Goal: Task Accomplishment & Management: Complete application form

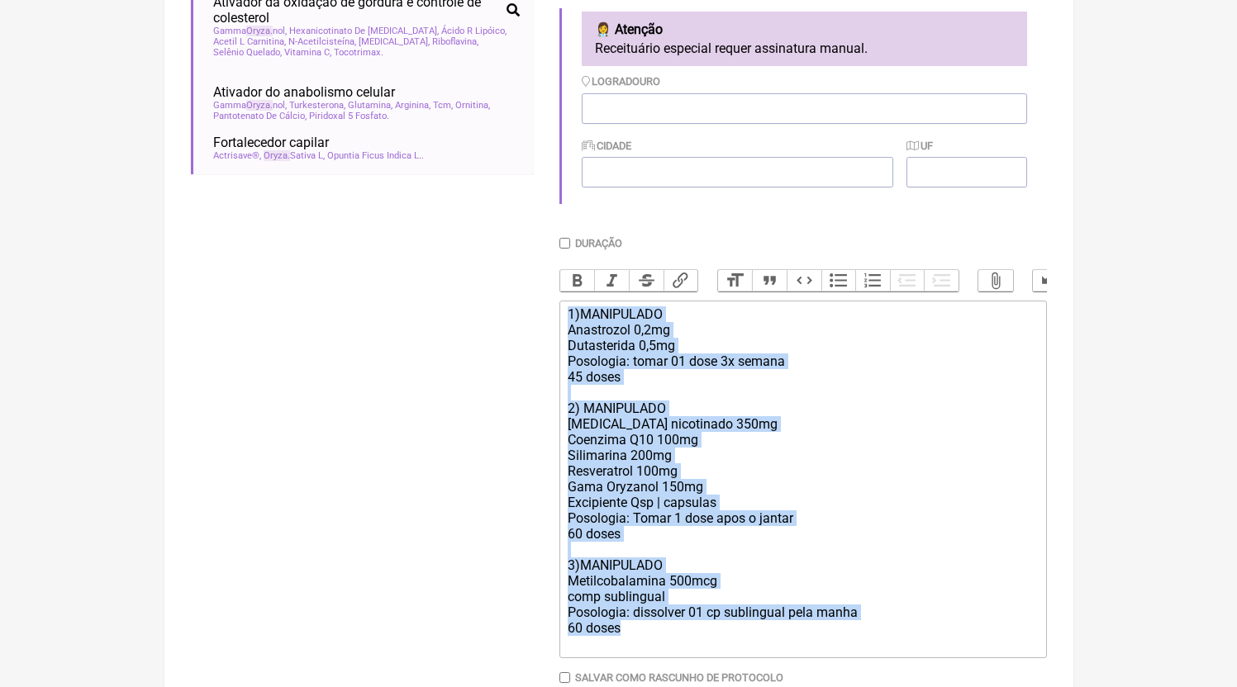
scroll to position [593, 0]
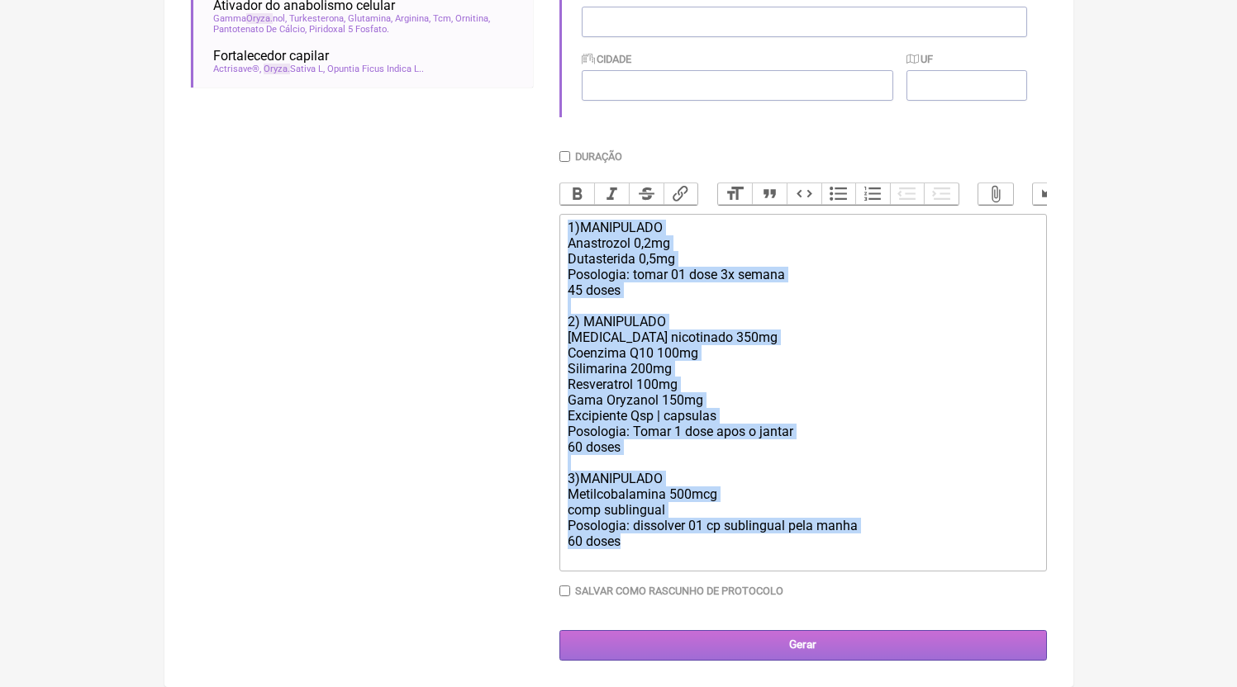
click at [760, 632] on input "Gerar" at bounding box center [802, 645] width 487 height 31
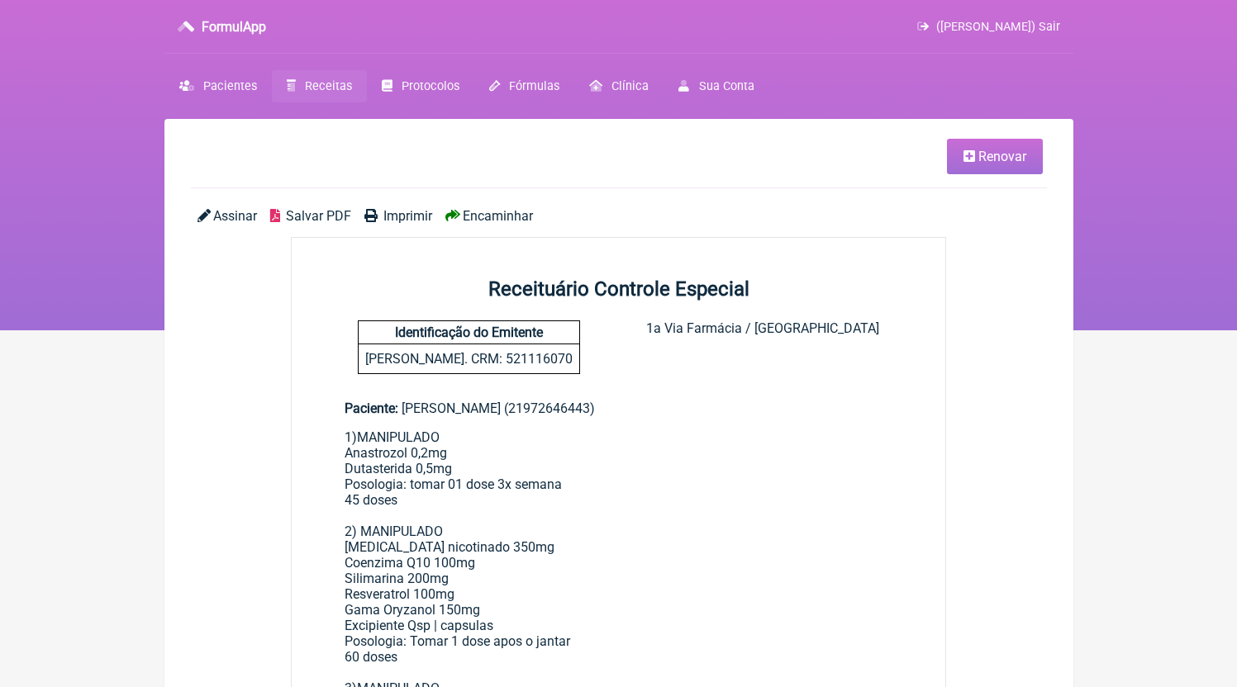
click at [496, 220] on span "Encaminhar" at bounding box center [498, 216] width 70 height 16
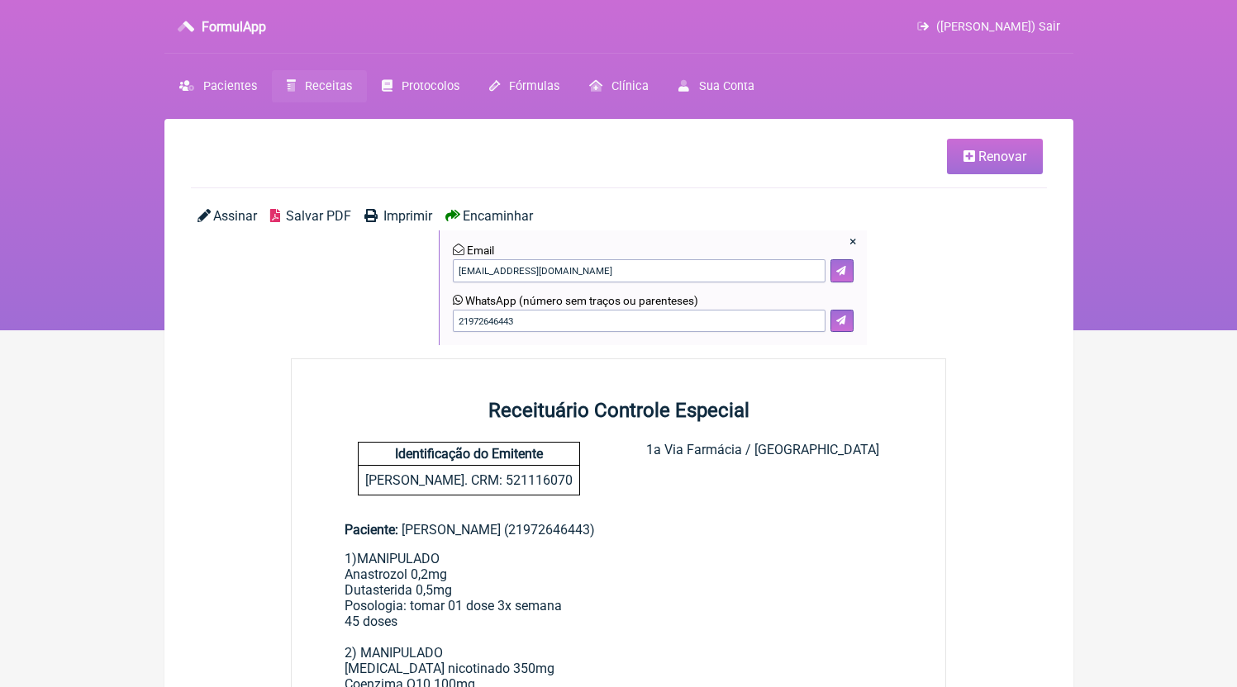
click at [290, 221] on span "Salvar PDF" at bounding box center [318, 216] width 65 height 16
click at [322, 92] on span "Receitas" at bounding box center [328, 86] width 47 height 14
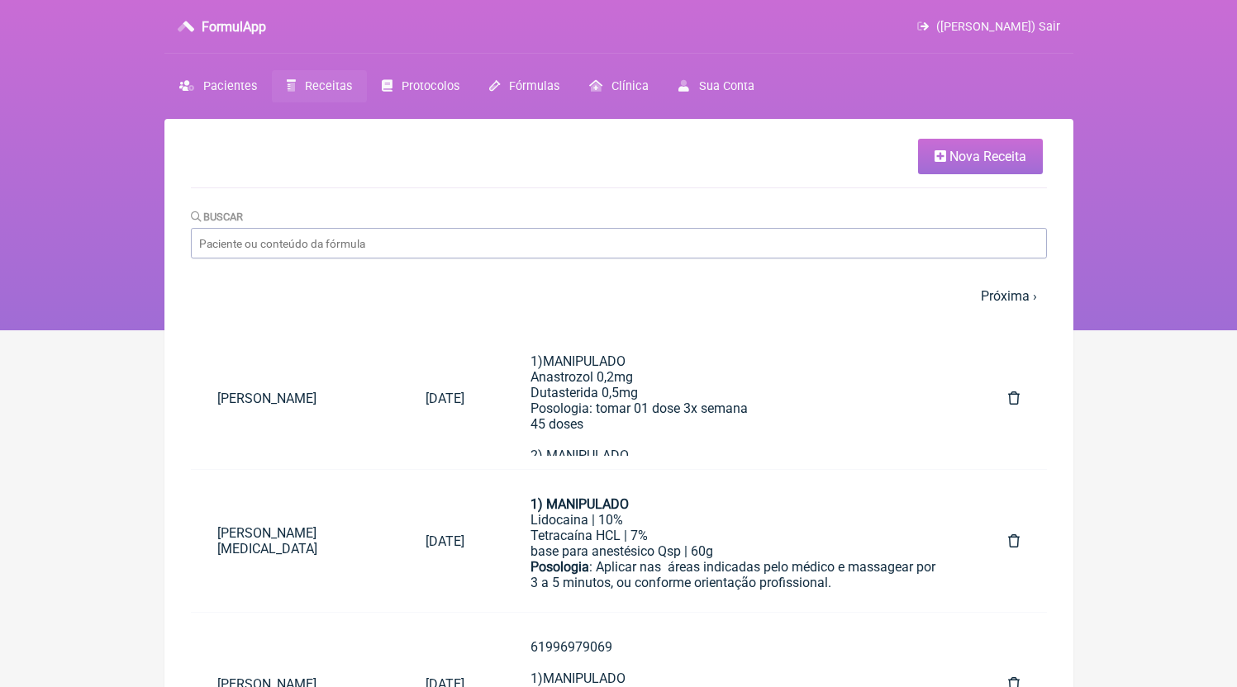
click at [941, 161] on icon at bounding box center [940, 156] width 12 height 13
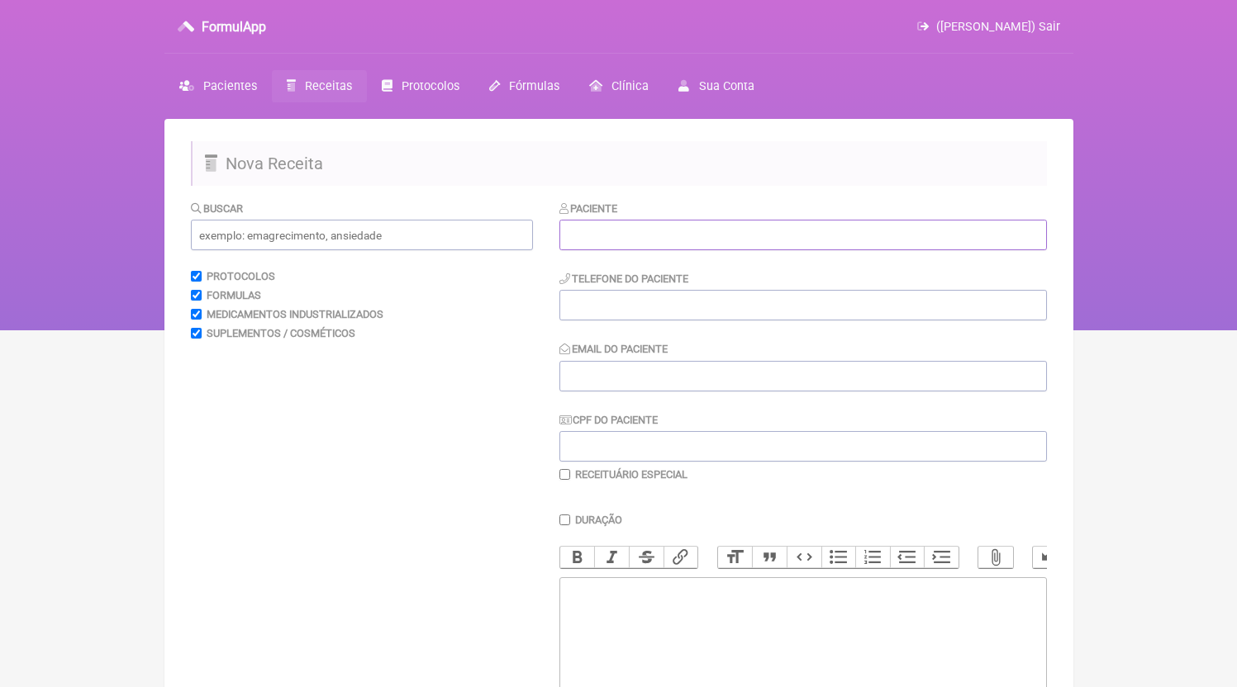
click at [669, 230] on input "text" at bounding box center [802, 235] width 487 height 31
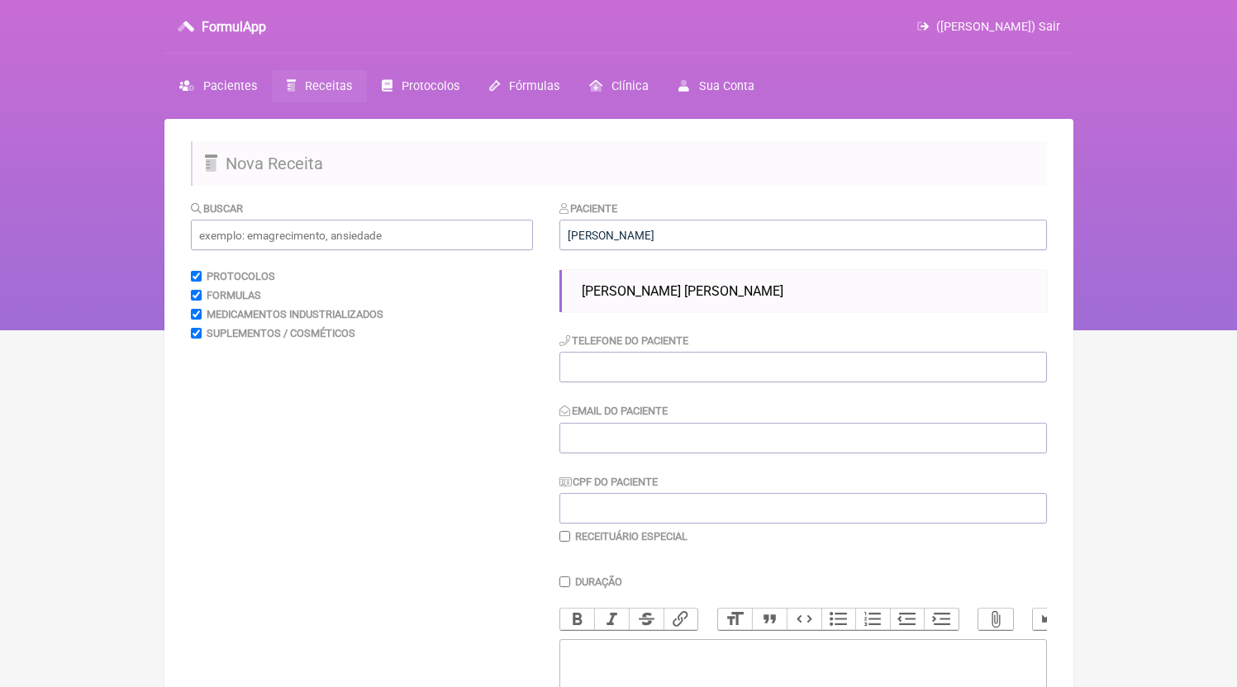
click at [665, 278] on ul "[PERSON_NAME] [PERSON_NAME]" at bounding box center [802, 291] width 487 height 42
click at [667, 291] on span "[PERSON_NAME] [PERSON_NAME]" at bounding box center [683, 291] width 202 height 16
type input "[PERSON_NAME] [PERSON_NAME]"
type input "21997660405"
type input "[EMAIL_ADDRESS][DOMAIN_NAME]"
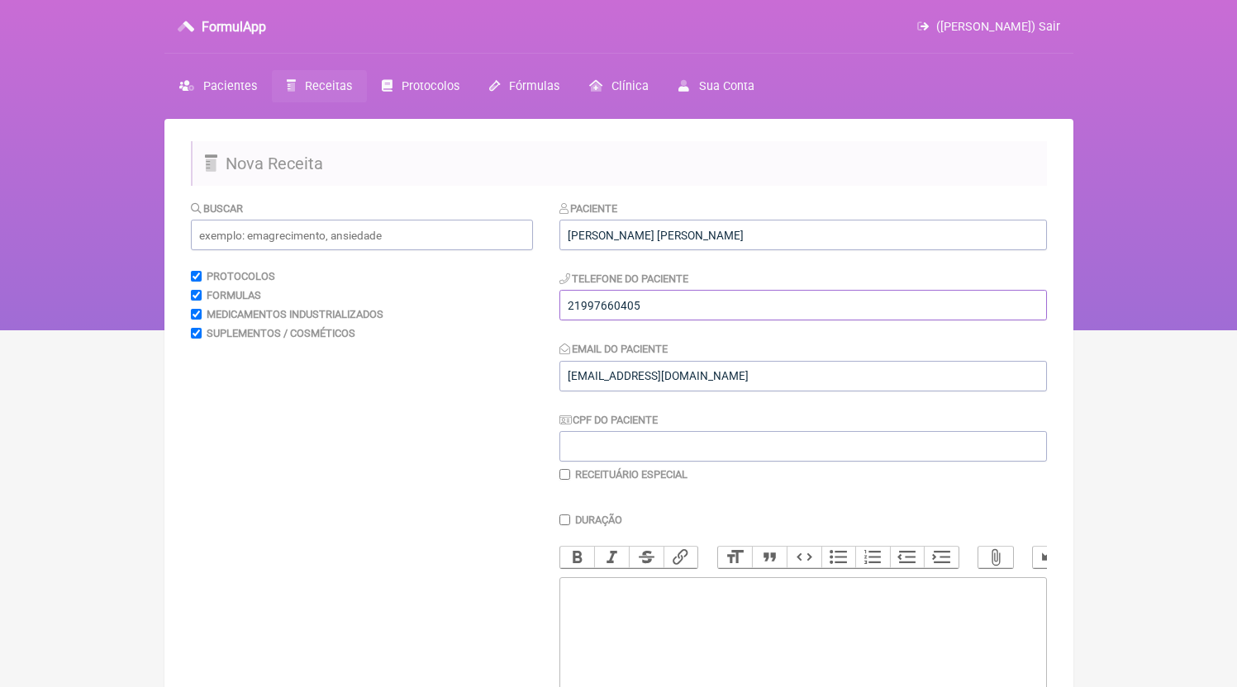
click at [654, 318] on input "21997660405" at bounding box center [802, 305] width 487 height 31
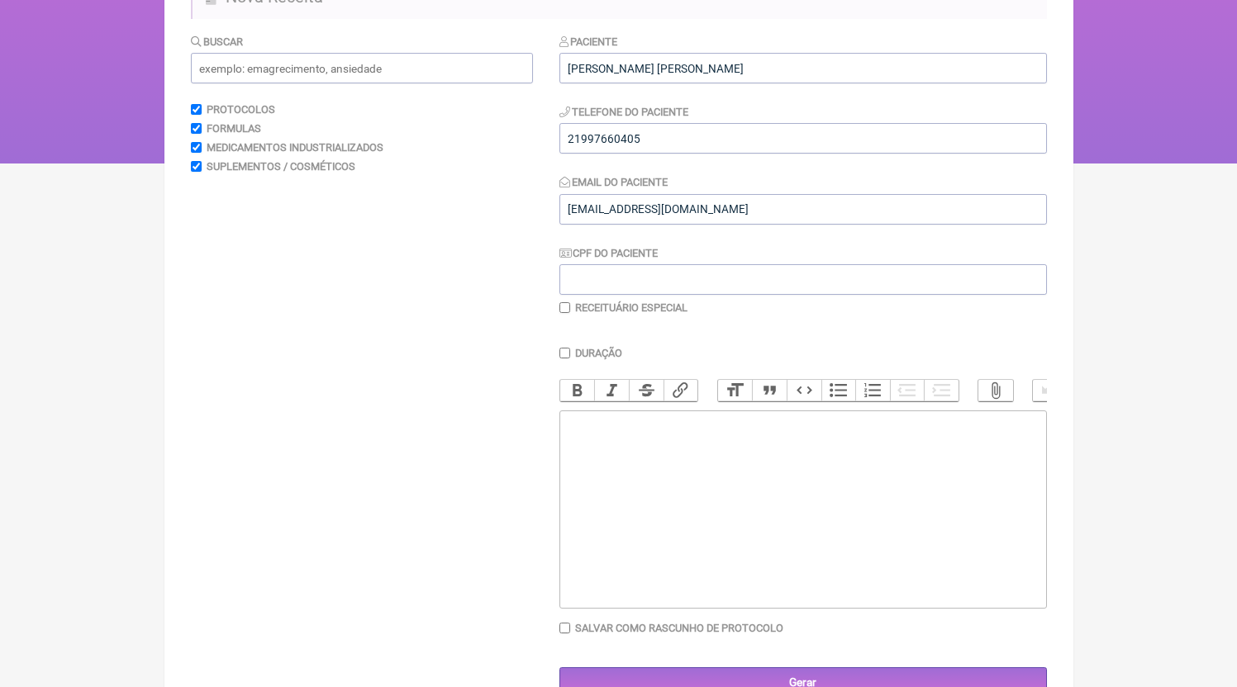
click at [733, 563] on trix-editor at bounding box center [802, 510] width 487 height 198
paste trix-editor "<div>21997660405</div>"
drag, startPoint x: 642, startPoint y: 513, endPoint x: 410, endPoint y: 415, distance: 252.1
click at [410, 415] on form "Buscar Protocolos Formulas Medicamentos Industrializados Suplementos / Cosmétic…" at bounding box center [619, 366] width 856 height 666
paste trix-editor "<div>21997660405<br>1)MANIPULADO<br>Epigalatocatequina 300mg<br>Ioimbina 10mg<b…"
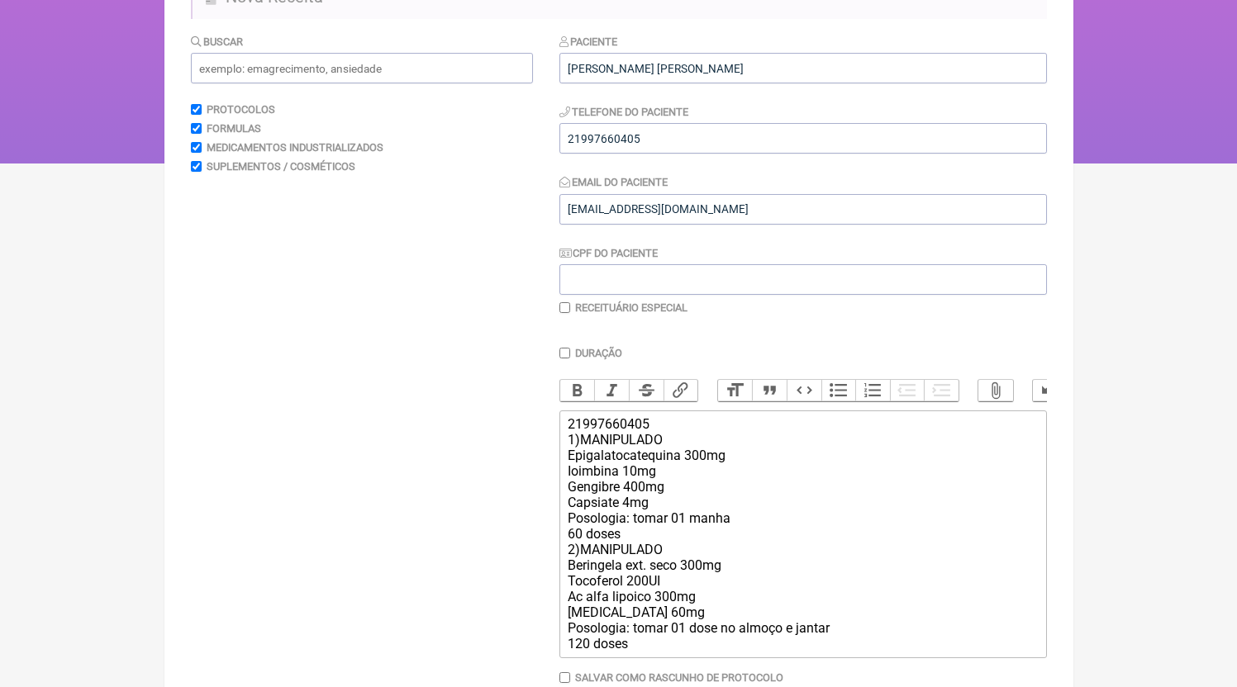
click at [644, 560] on div "21997660405 1)MANIPULADO Epigalatocatequina 300mg Ioimbina 10mg Gengibre 400mg …" at bounding box center [802, 533] width 469 height 235
click at [643, 551] on div "21997660405 1)MANIPULADO Epigalatocatequina 300mg Ioimbina 10mg Gengibre 400mg …" at bounding box center [802, 533] width 469 height 235
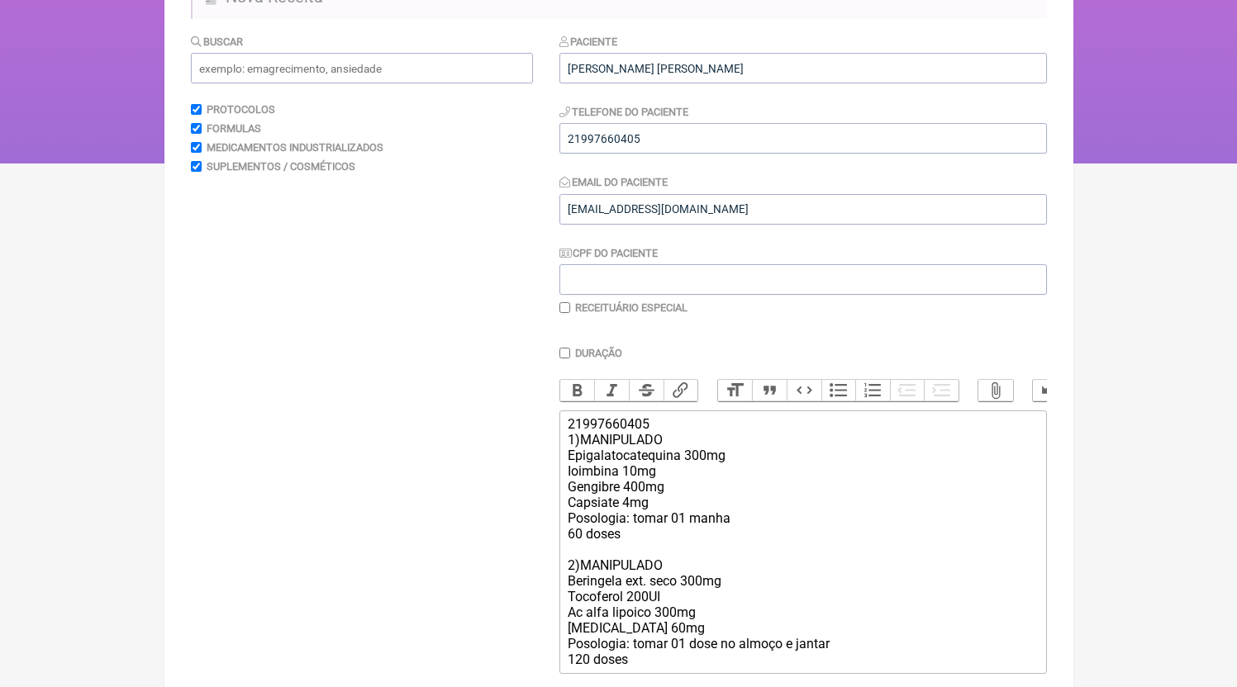
scroll to position [246, 0]
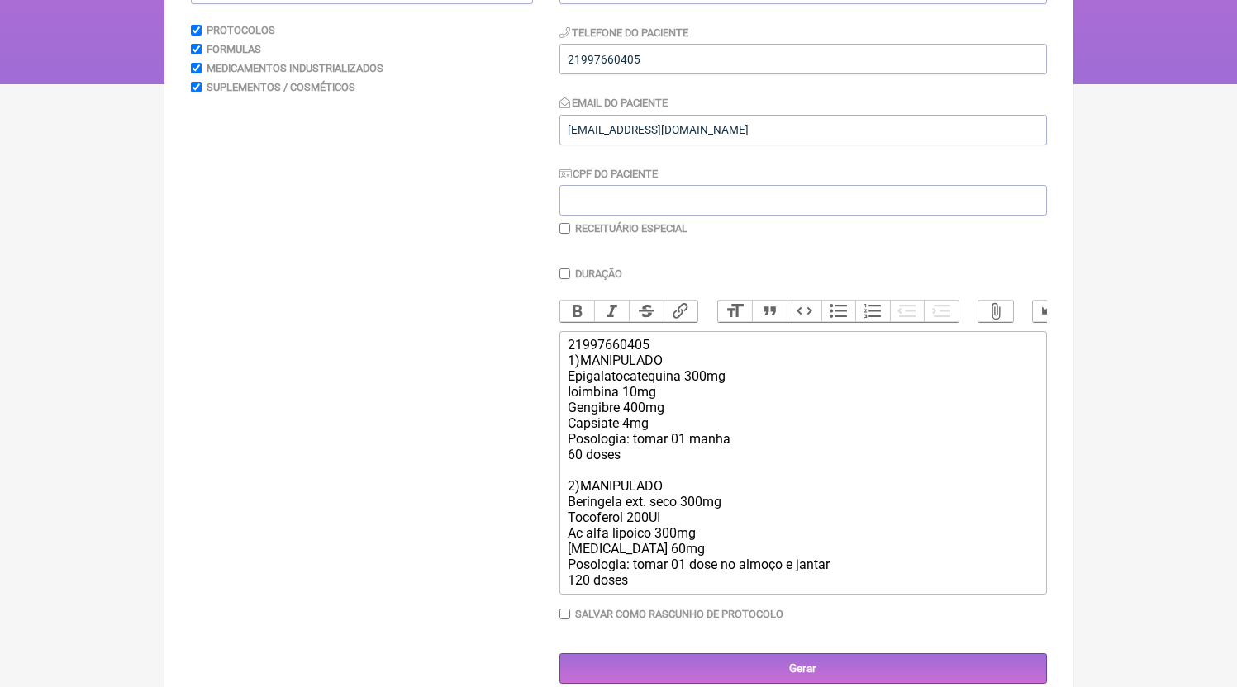
click at [625, 549] on div "21997660405 1)MANIPULADO Epigalatocatequina 300mg Ioimbina 10mg Gengibre 400mg …" at bounding box center [802, 462] width 469 height 251
click at [623, 560] on div "21997660405 1)MANIPULADO Epigalatocatequina 300mg Ioimbina 10mg Gengibre 400mg …" at bounding box center [802, 462] width 469 height 251
type trix-editor "<div>21997660405<br>1)MANIPULADO<br>Epigalatocatequina 300mg<br>Ioimbina 10mg<b…"
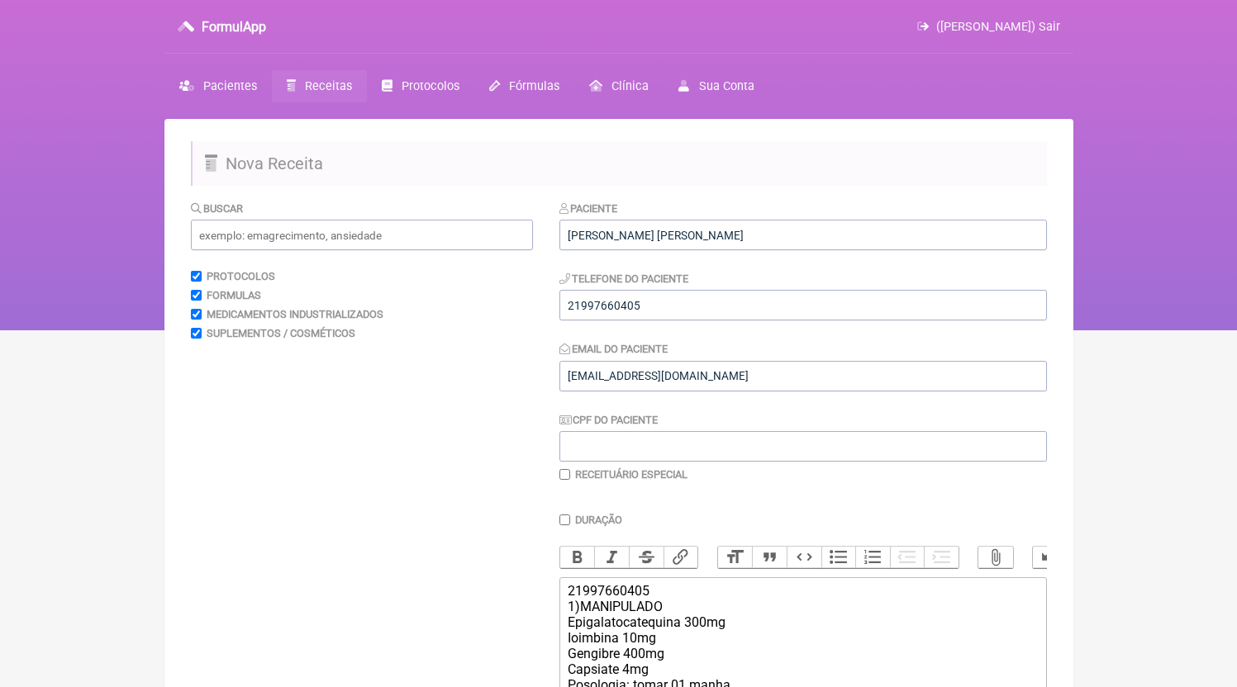
scroll to position [287, 0]
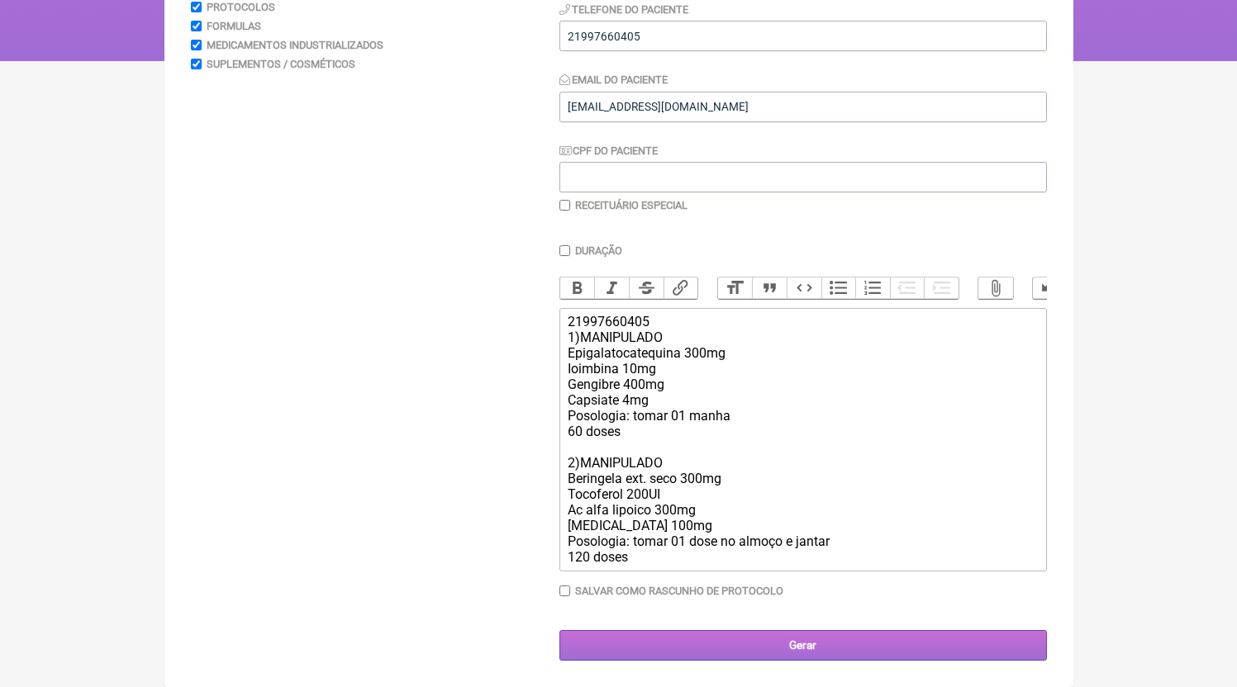
click at [748, 653] on input "Gerar" at bounding box center [802, 645] width 487 height 31
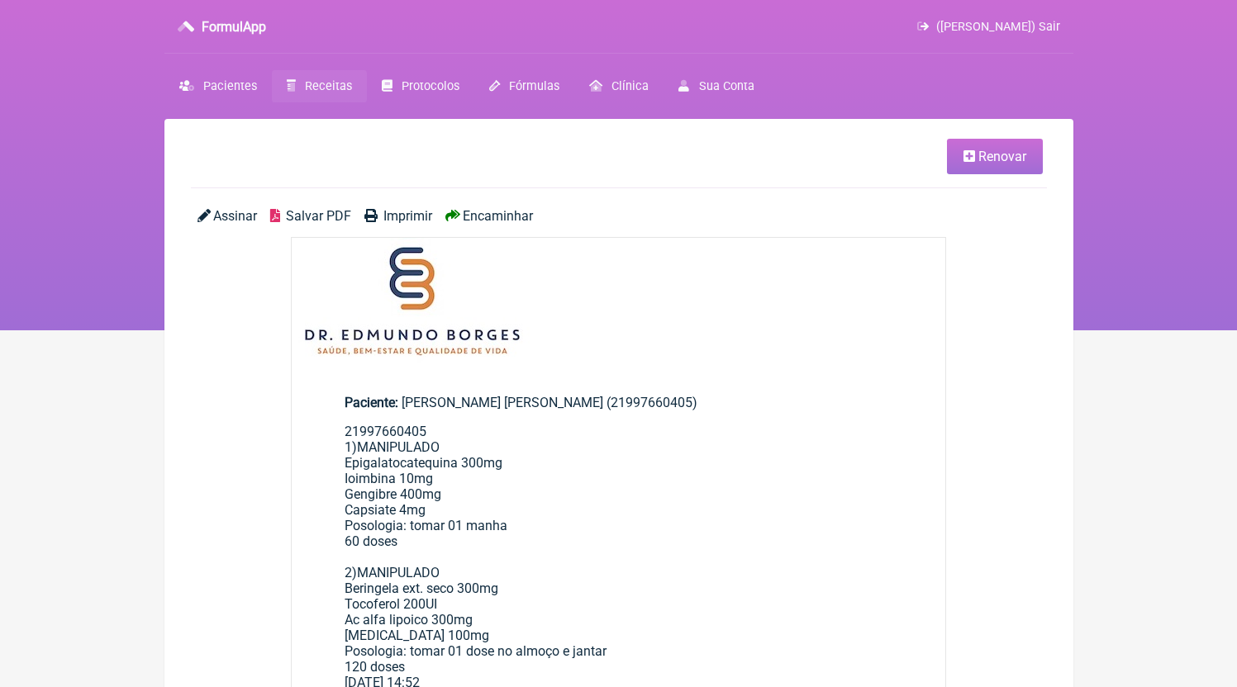
click at [306, 223] on span "Salvar PDF" at bounding box center [318, 216] width 65 height 16
click at [342, 92] on span "Receitas" at bounding box center [328, 86] width 47 height 14
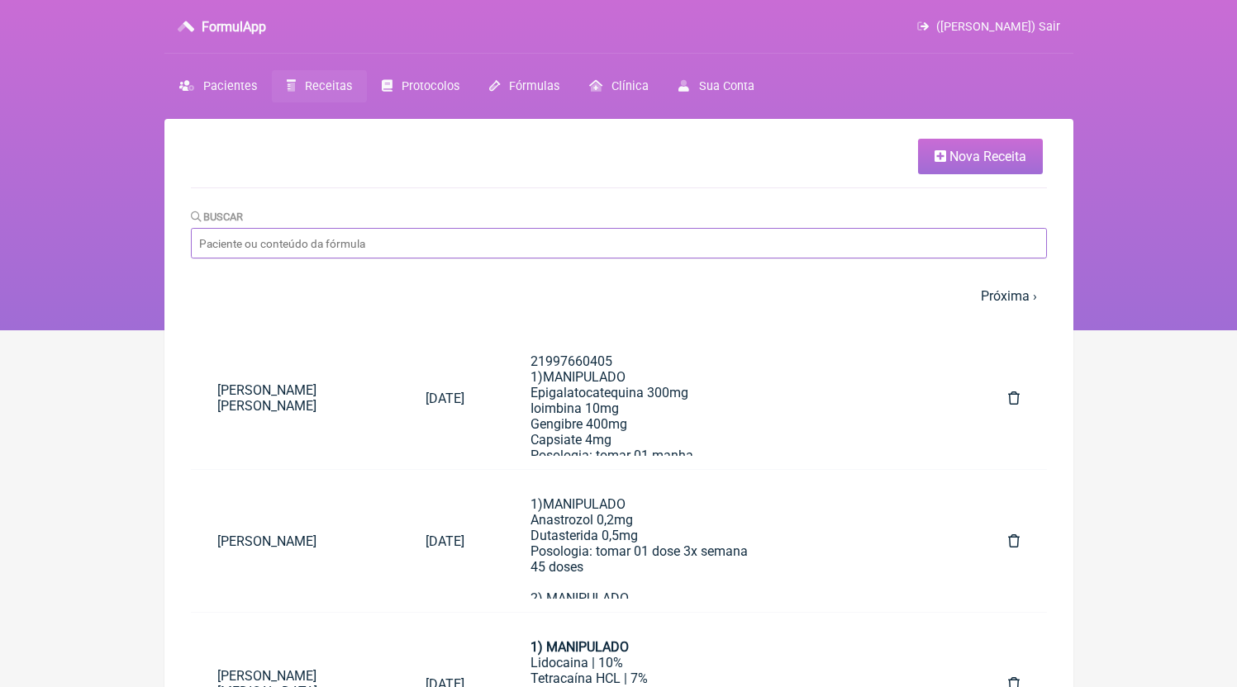
click at [338, 251] on input "Buscar" at bounding box center [619, 243] width 856 height 31
type input "[PERSON_NAME]"
click at [1016, 160] on span "Nova Receita" at bounding box center [987, 157] width 77 height 16
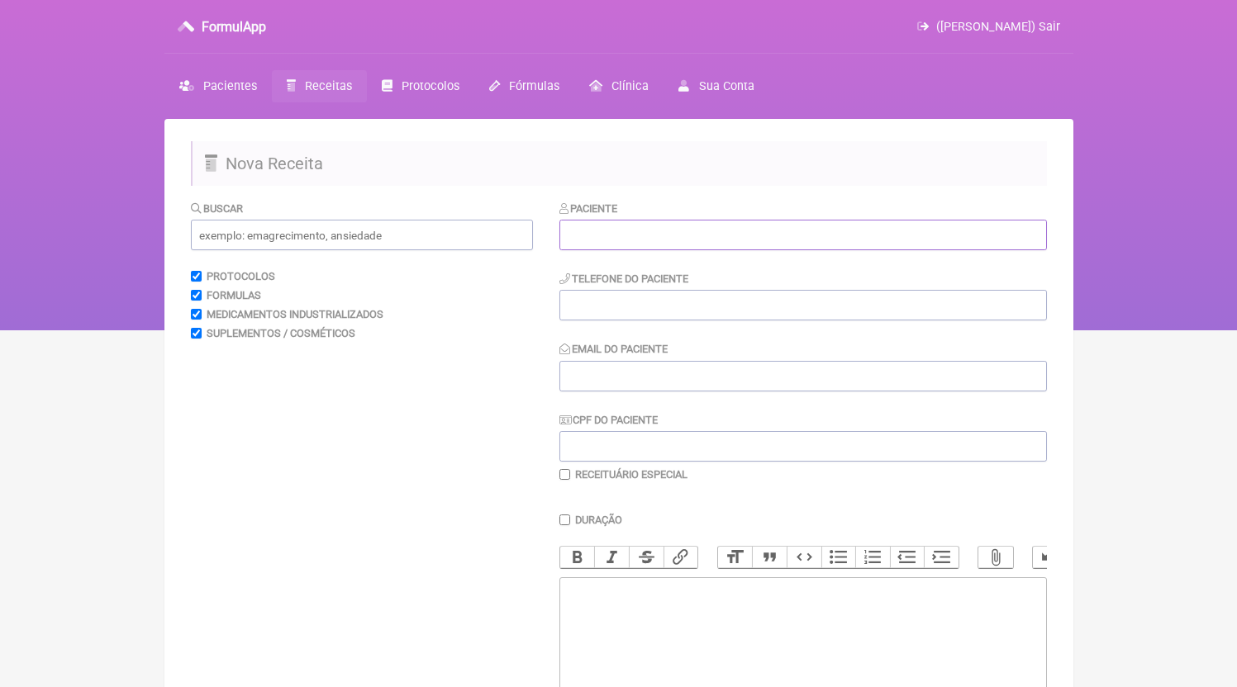
click at [603, 245] on input "text" at bounding box center [802, 235] width 487 height 31
type input "L"
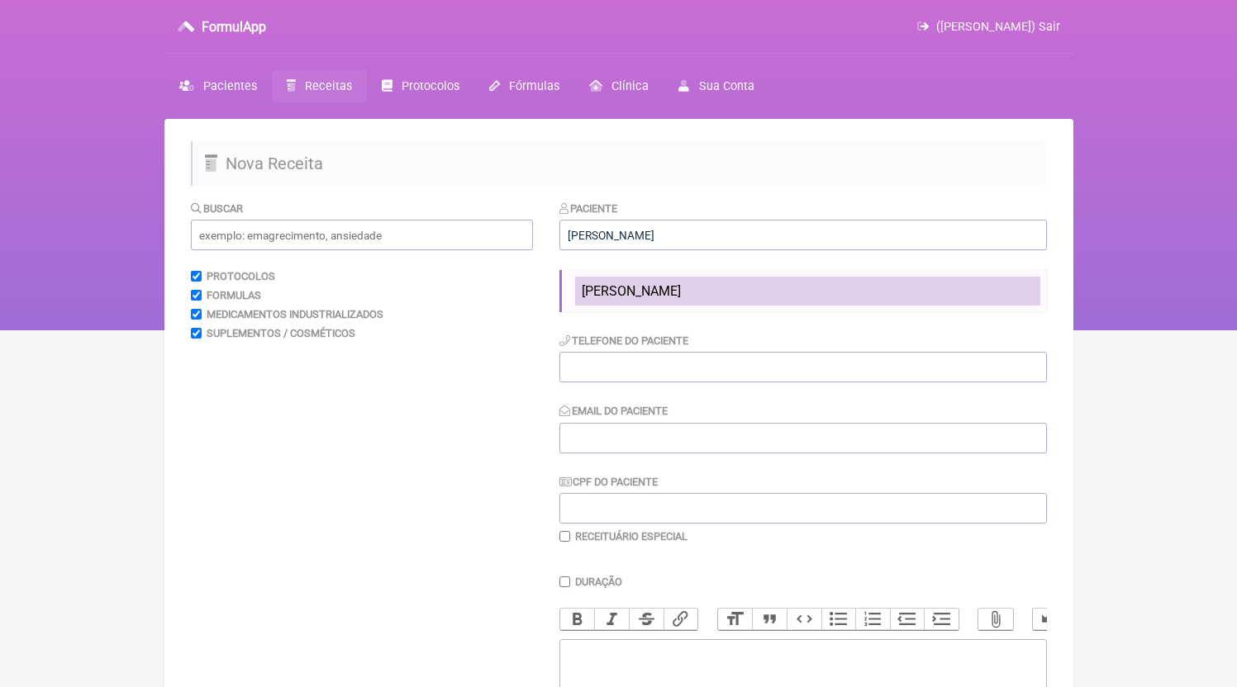
click at [622, 278] on li "[PERSON_NAME]" at bounding box center [807, 291] width 465 height 29
type input "[PERSON_NAME]"
type input "21999345497"
type input "[EMAIL_ADDRESS][DOMAIN_NAME]"
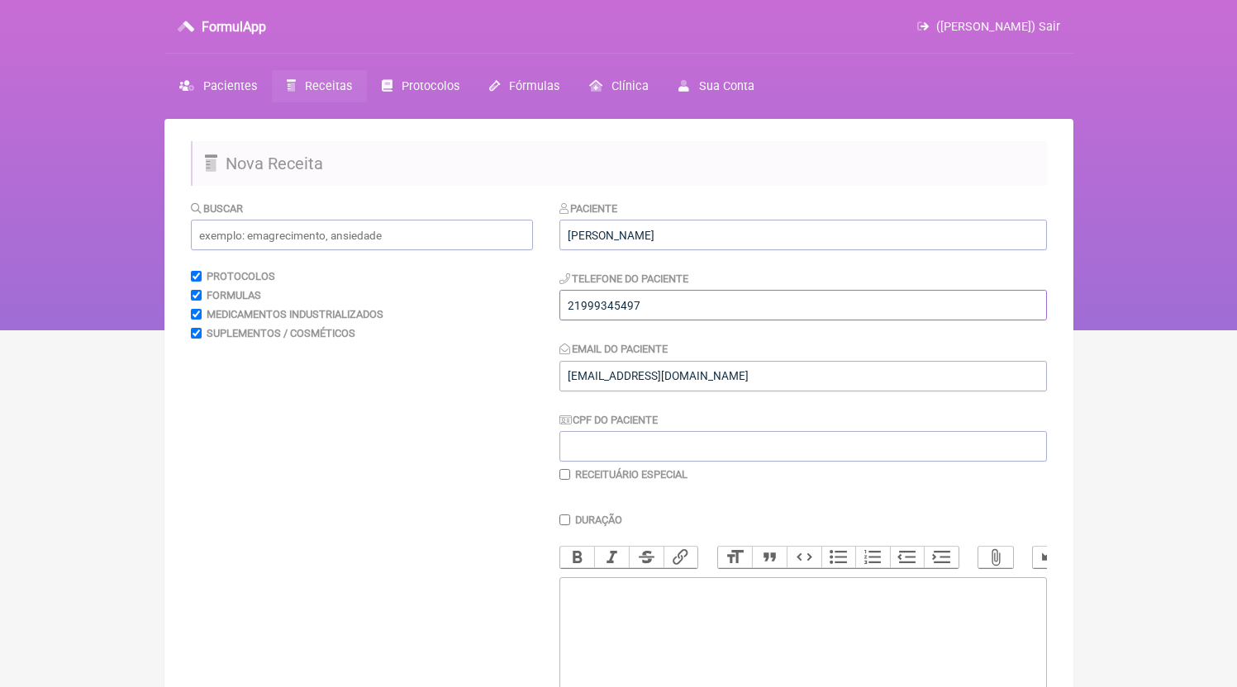
click at [659, 319] on input "21999345497" at bounding box center [802, 305] width 487 height 31
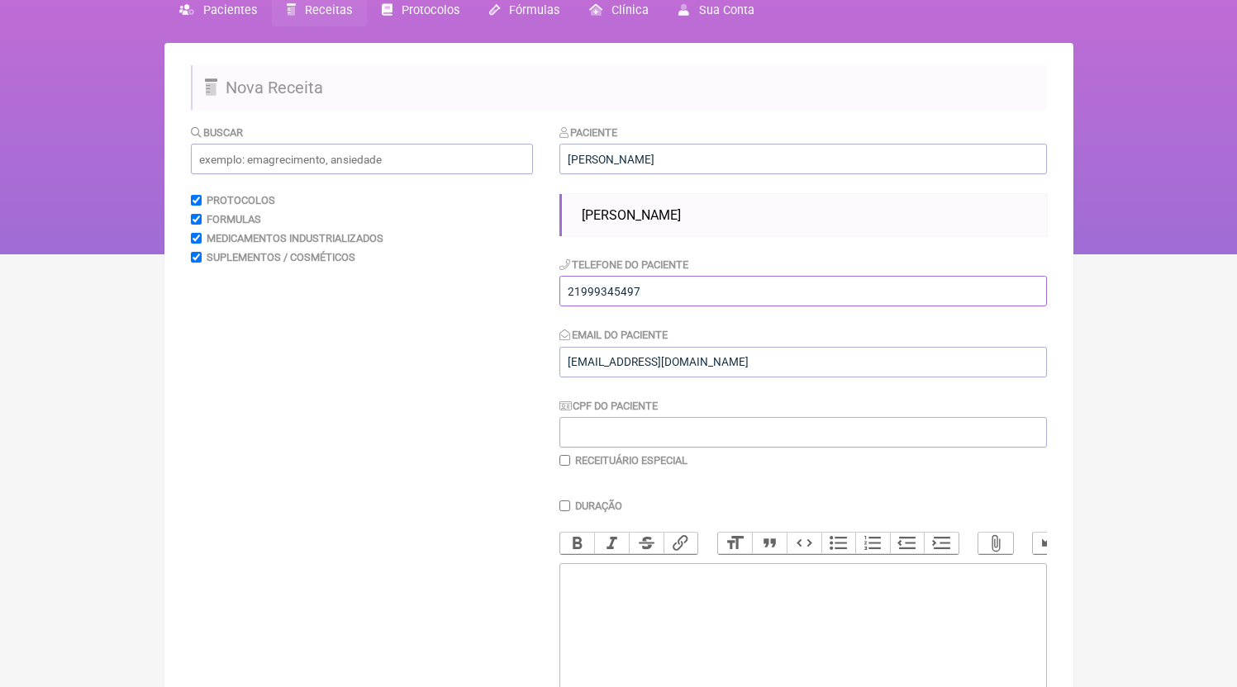
scroll to position [234, 0]
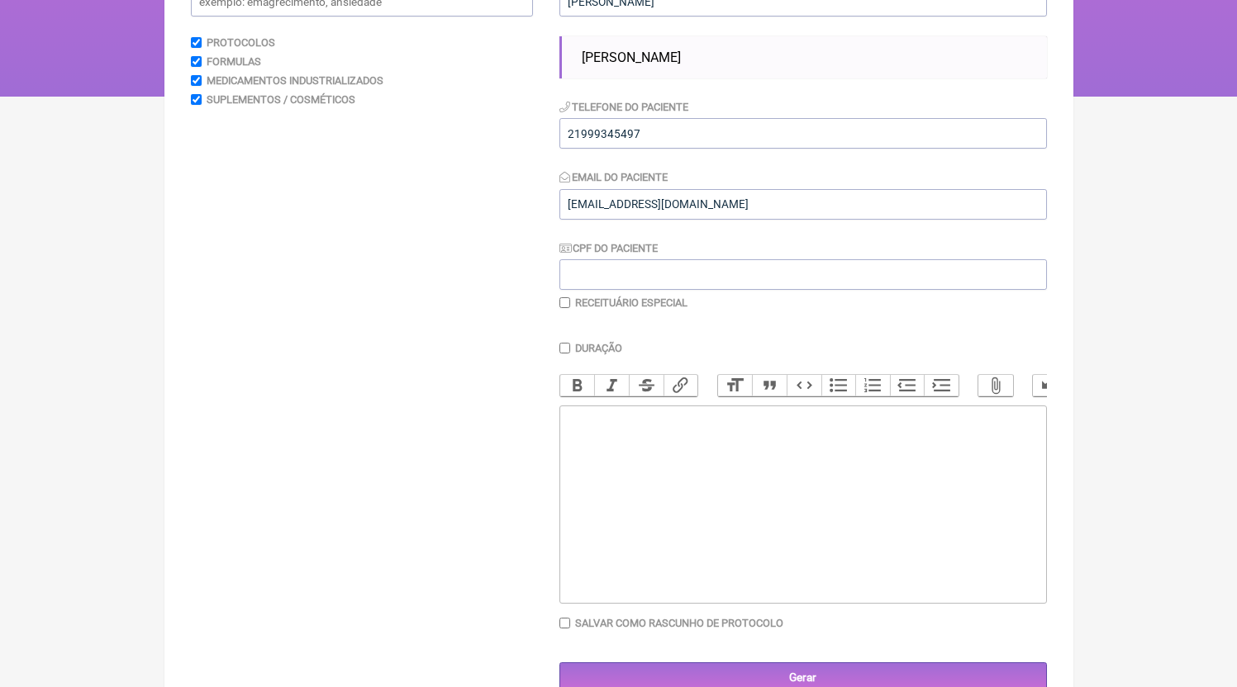
click at [734, 562] on trix-editor at bounding box center [802, 505] width 487 height 198
paste trix-editor "<div>21999345497</div>"
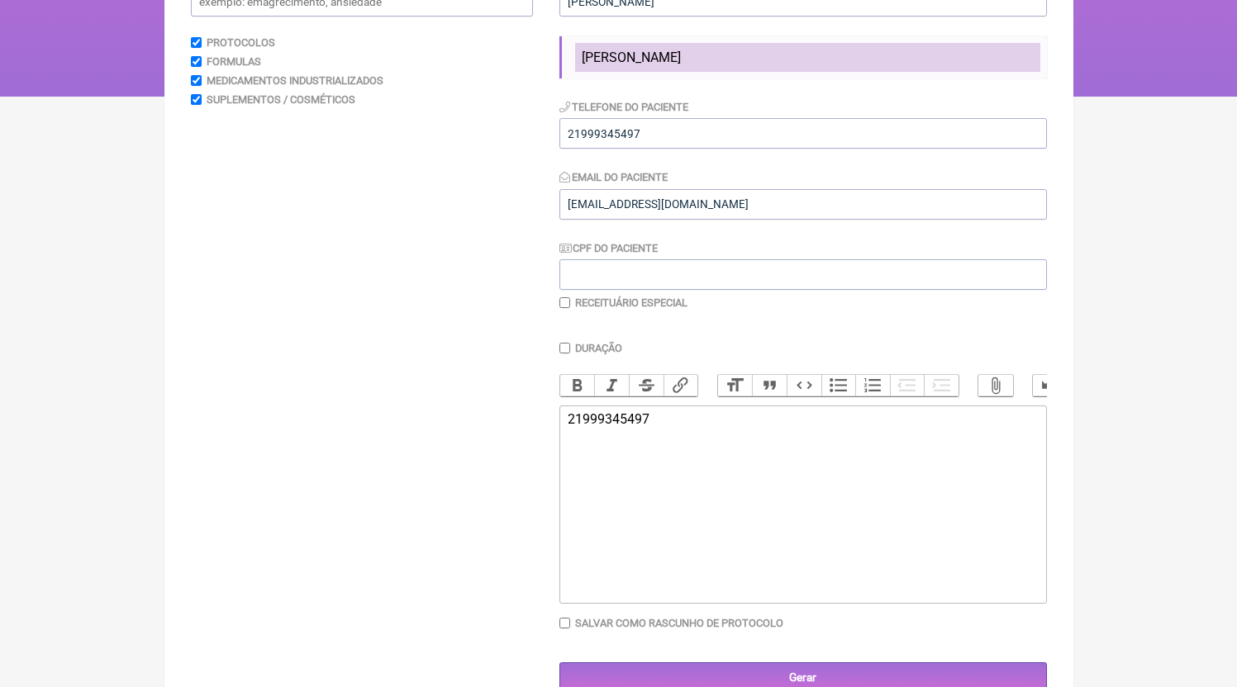
click at [635, 67] on li "[PERSON_NAME]" at bounding box center [807, 57] width 465 height 29
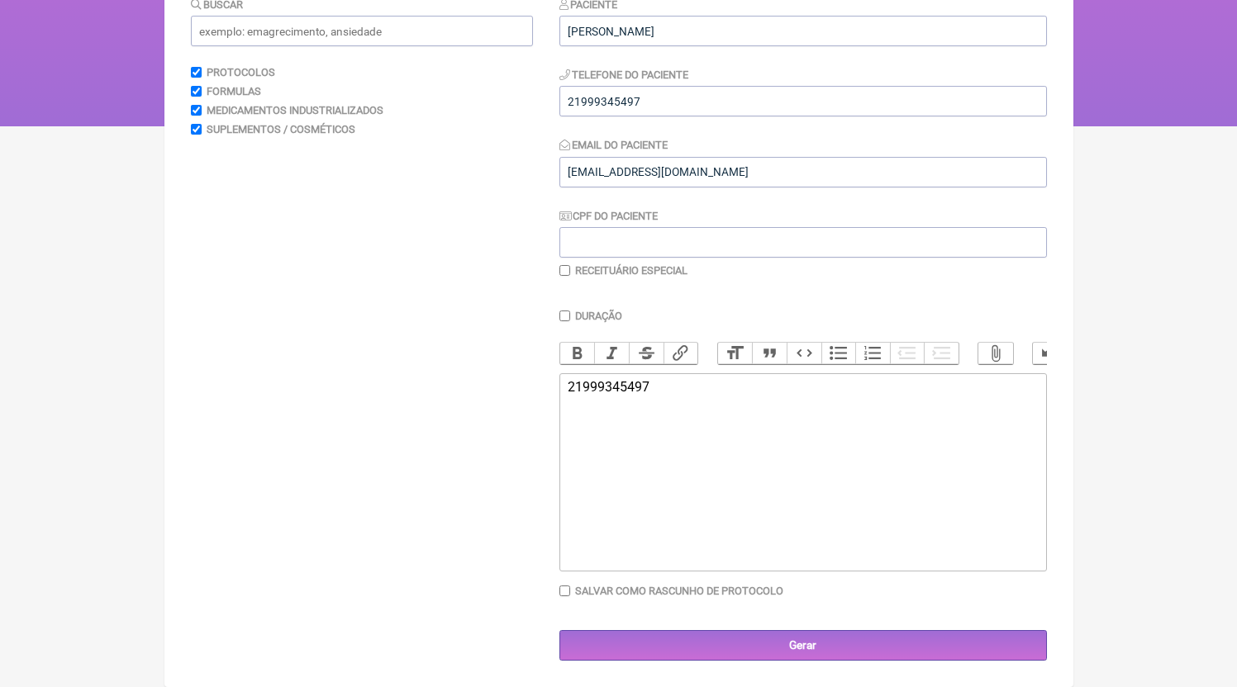
click at [730, 446] on trix-editor "21999345497" at bounding box center [802, 472] width 487 height 198
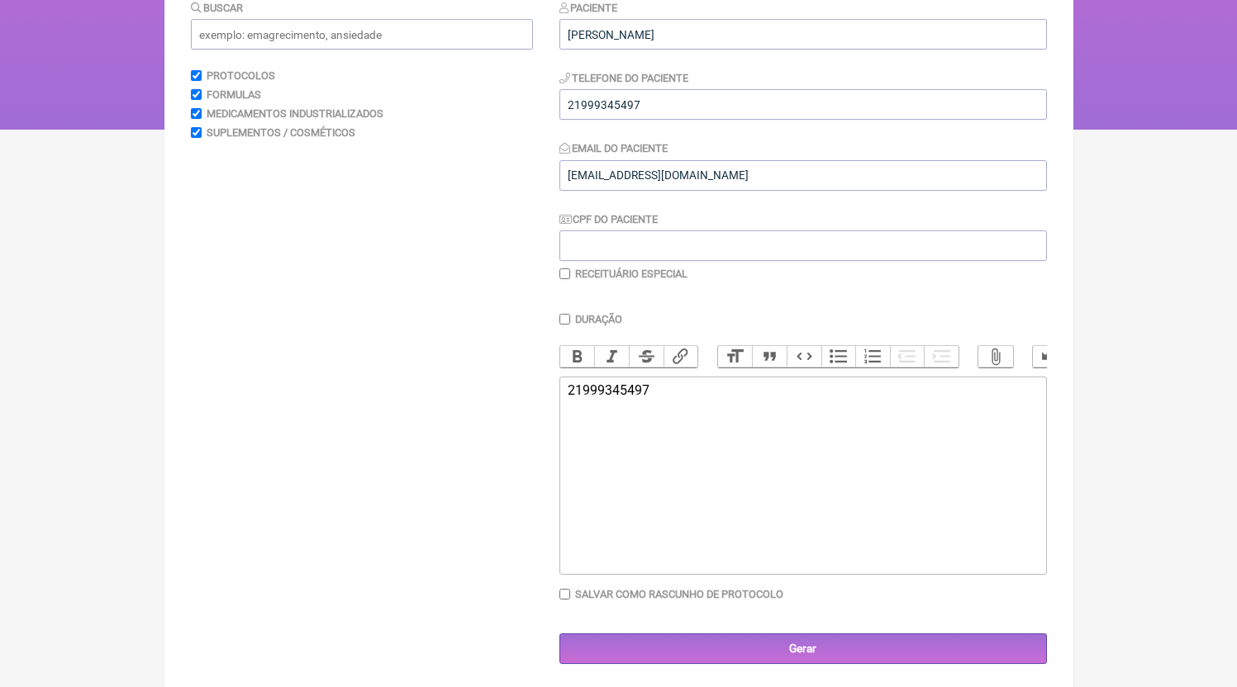
paste trix-editor "<div>21999345497<br><br>1)MANIPULADO<br>Resveratrol 50mg<br>Capsiate 4mg<br>Gen…"
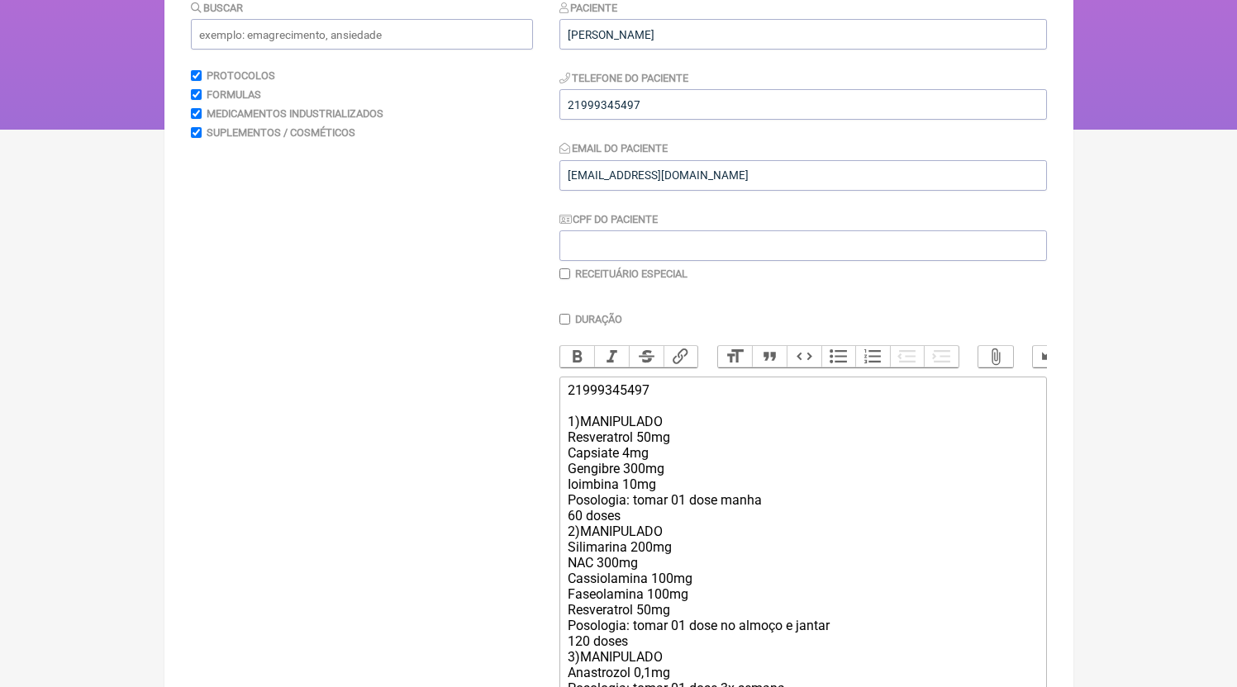
scroll to position [365, 0]
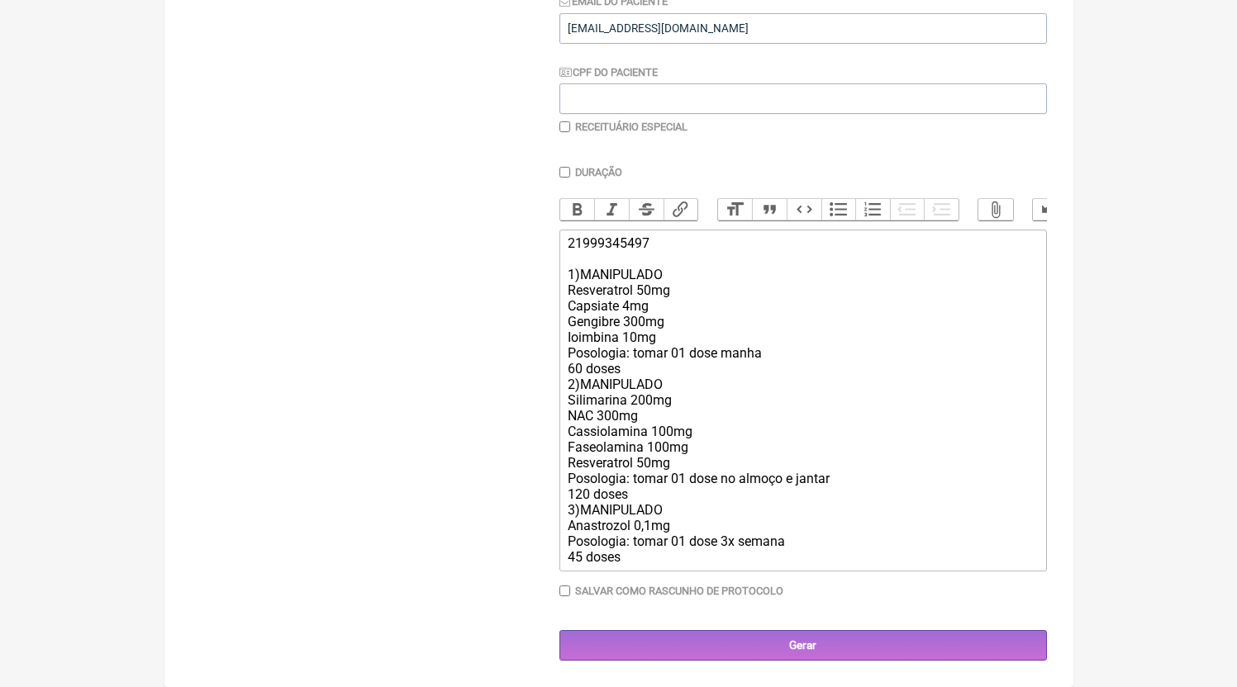
click at [660, 371] on div "21999345497 1)MANIPULADO Resveratrol 50mg Capsiate 4mg Gengibre 300mg Ioimbina …" at bounding box center [802, 400] width 469 height 330
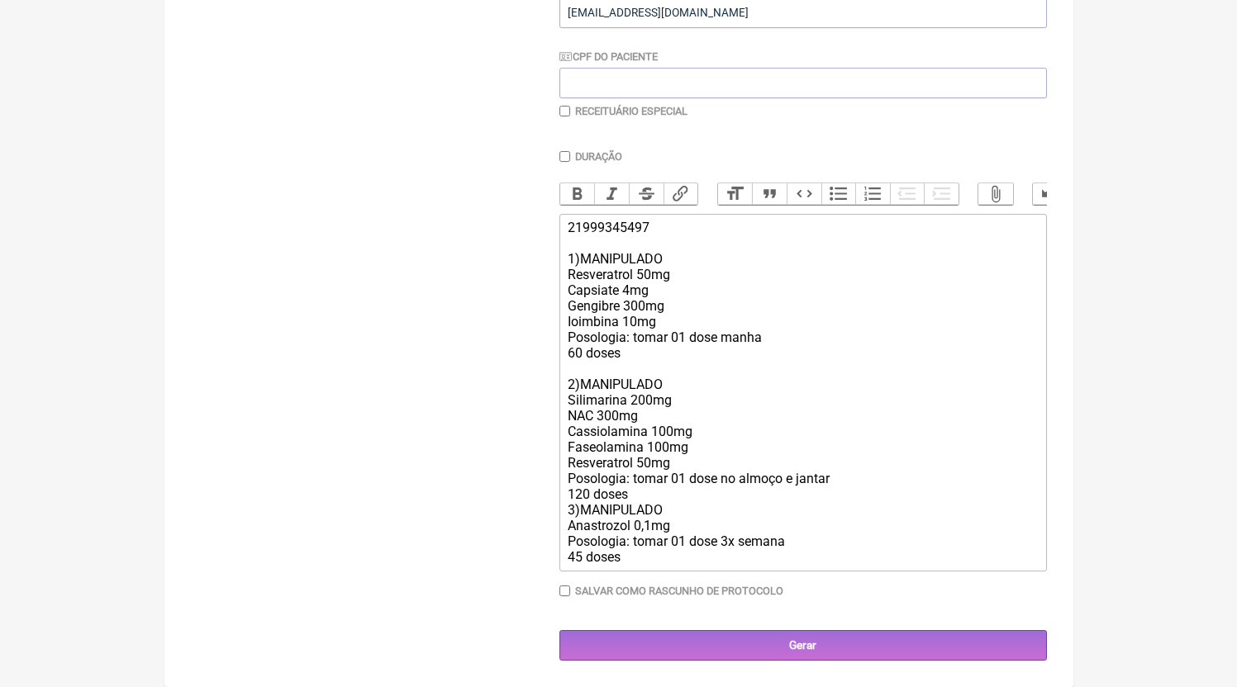
click at [652, 511] on div "21999345497 1)MANIPULADO Resveratrol 50mg Capsiate 4mg Gengibre 300mg Ioimbina …" at bounding box center [802, 392] width 469 height 345
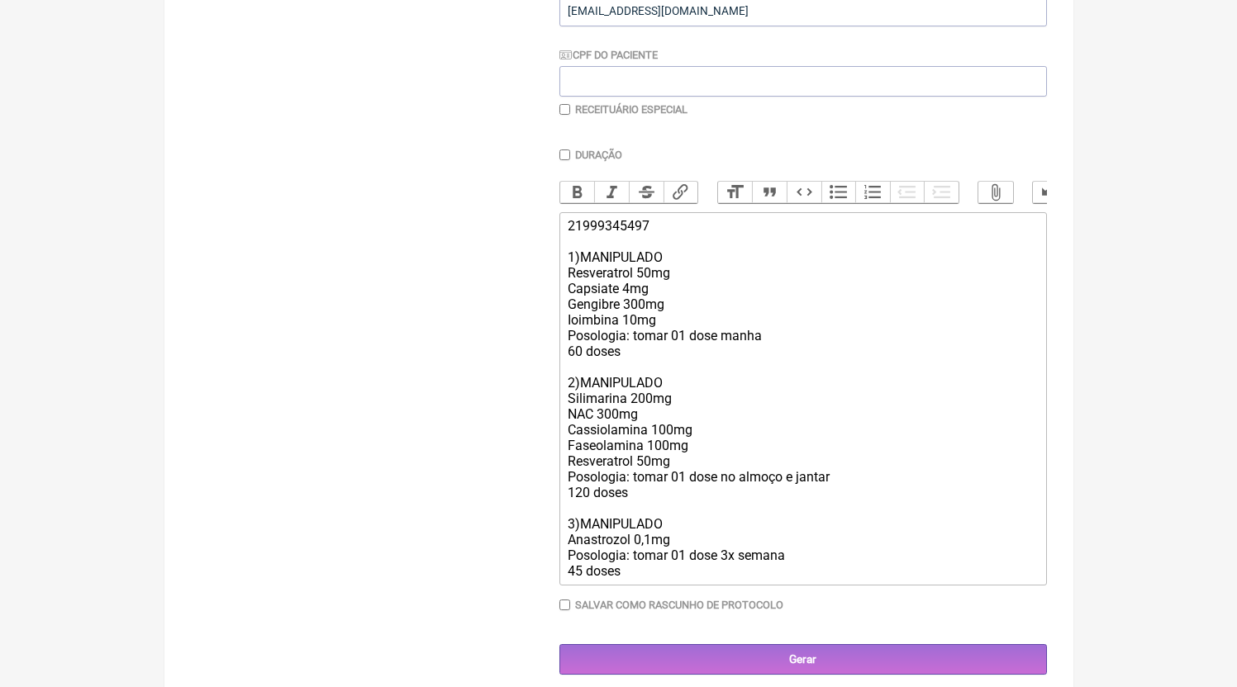
type trix-editor "<div>21999345497<br><br>1)MANIPULADO<br>Resveratrol 50mg<br>Capsiate 4mg<br>Gen…"
click at [744, 475] on div "21999345497 1)MANIPULADO Resveratrol 50mg Capsiate 4mg Gengibre 300mg Ioimbina …" at bounding box center [802, 398] width 469 height 361
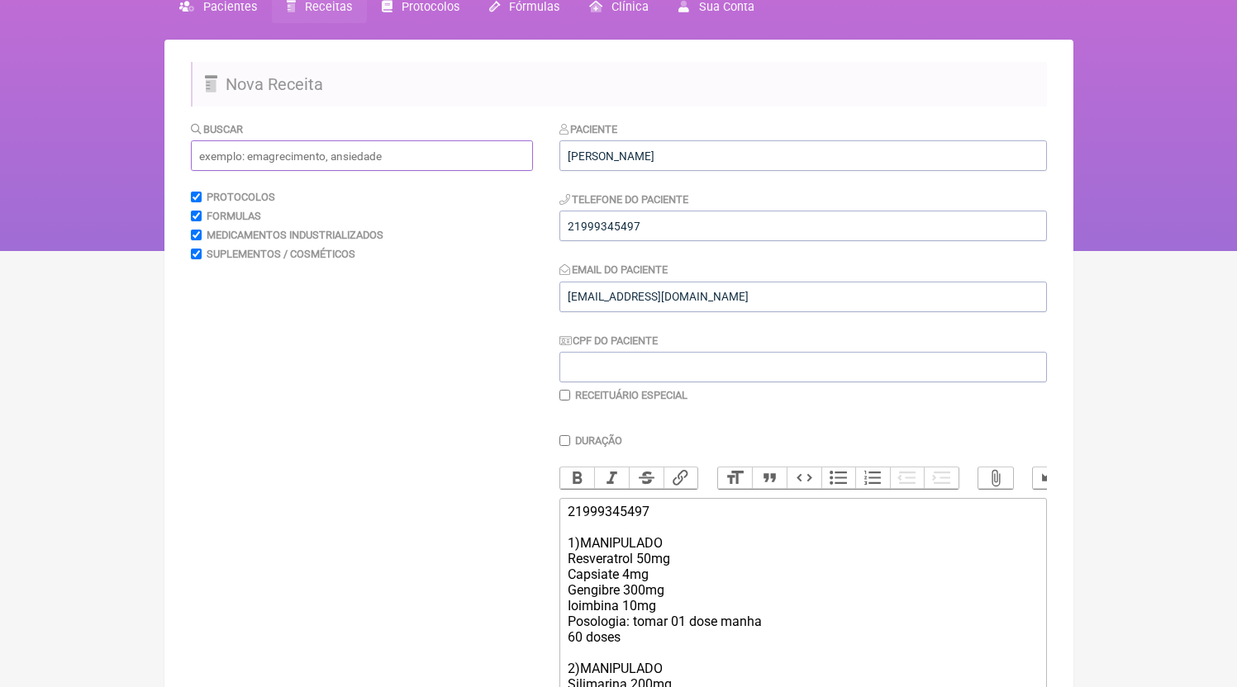
click at [361, 158] on input "text" at bounding box center [362, 155] width 342 height 31
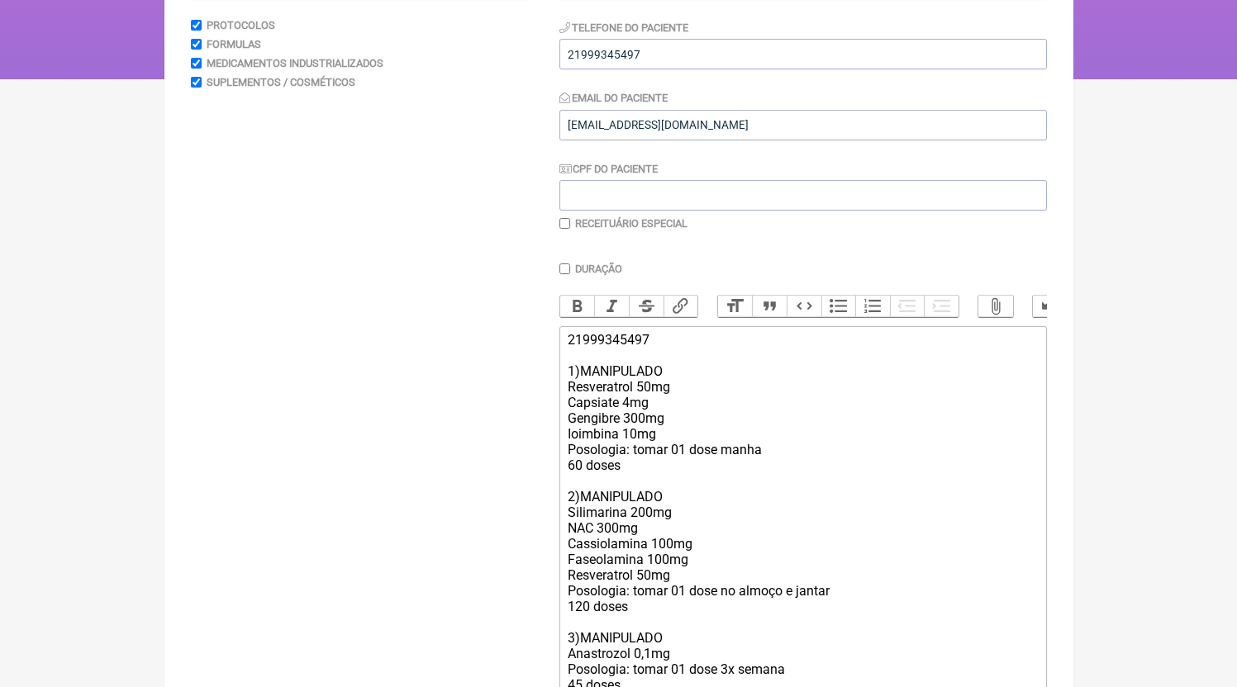
scroll to position [240, 0]
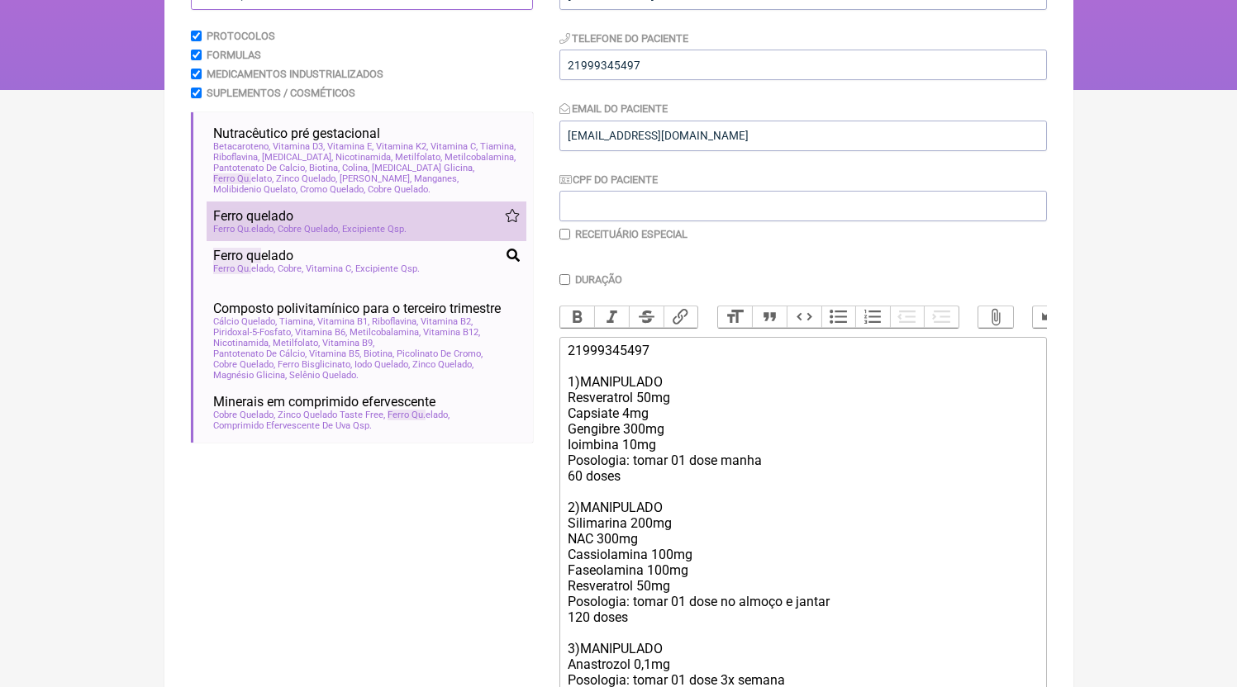
type input "FERRO QU"
click at [373, 230] on span "Excipiente Qsp" at bounding box center [374, 229] width 64 height 11
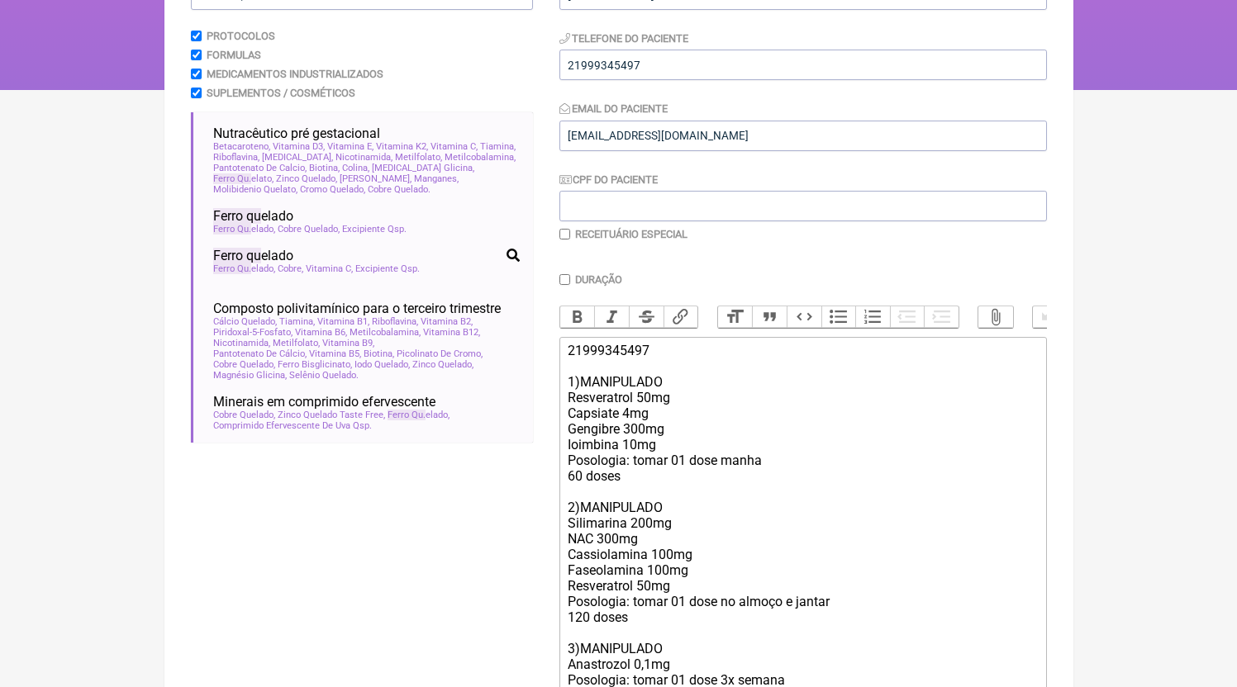
scroll to position [402, 0]
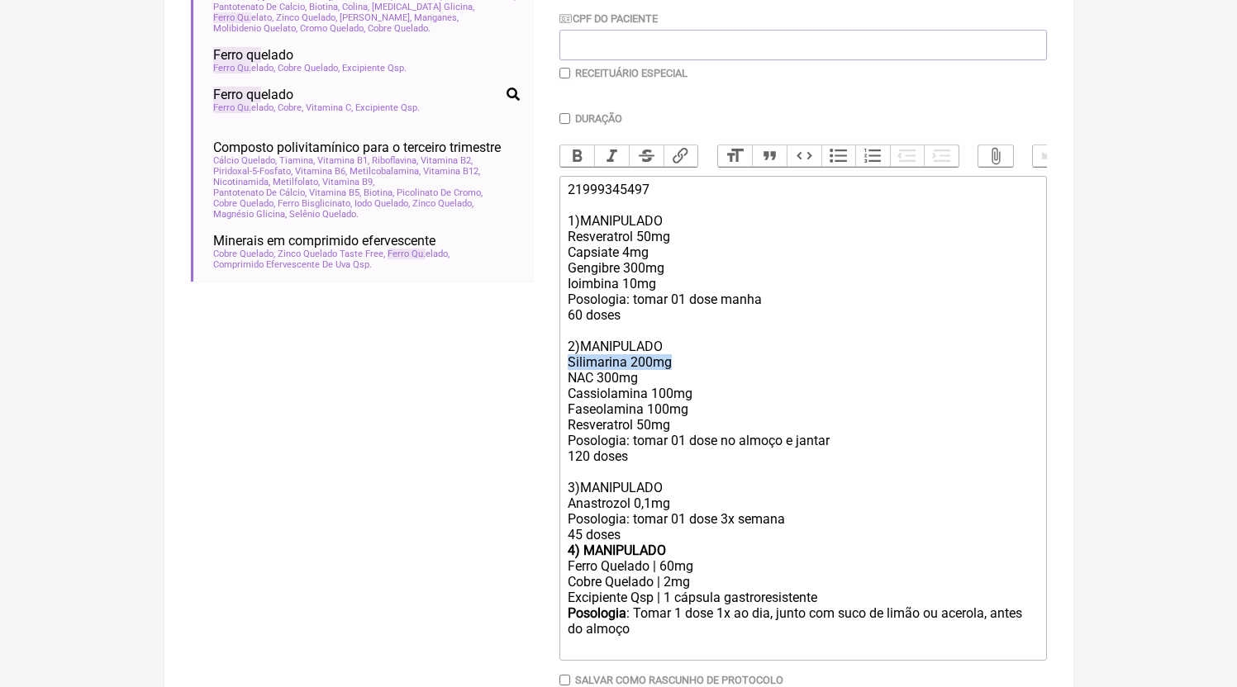
drag, startPoint x: 691, startPoint y: 380, endPoint x: 558, endPoint y: 375, distance: 133.1
click at [558, 375] on form "Buscar FERRO QU Protocolos Formulas Medicamentos Industrializados Suplementos /…" at bounding box center [619, 274] width 856 height 952
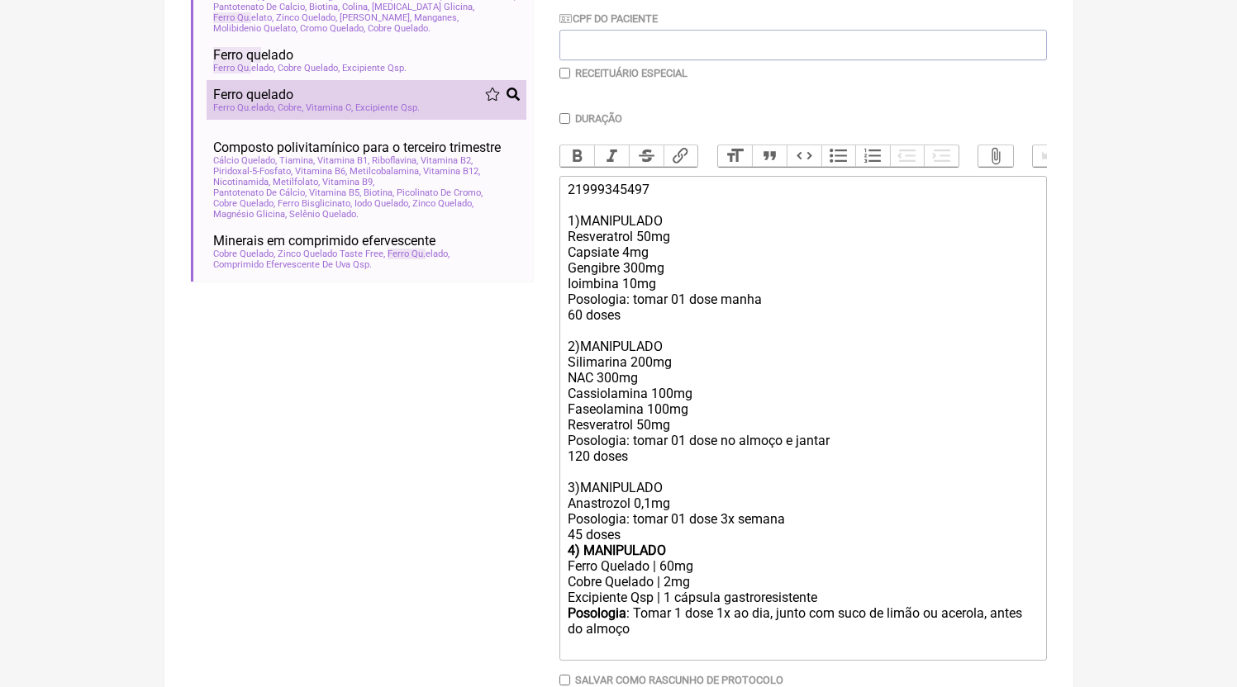
click at [369, 100] on div "Ferro qu elado" at bounding box center [366, 95] width 307 height 16
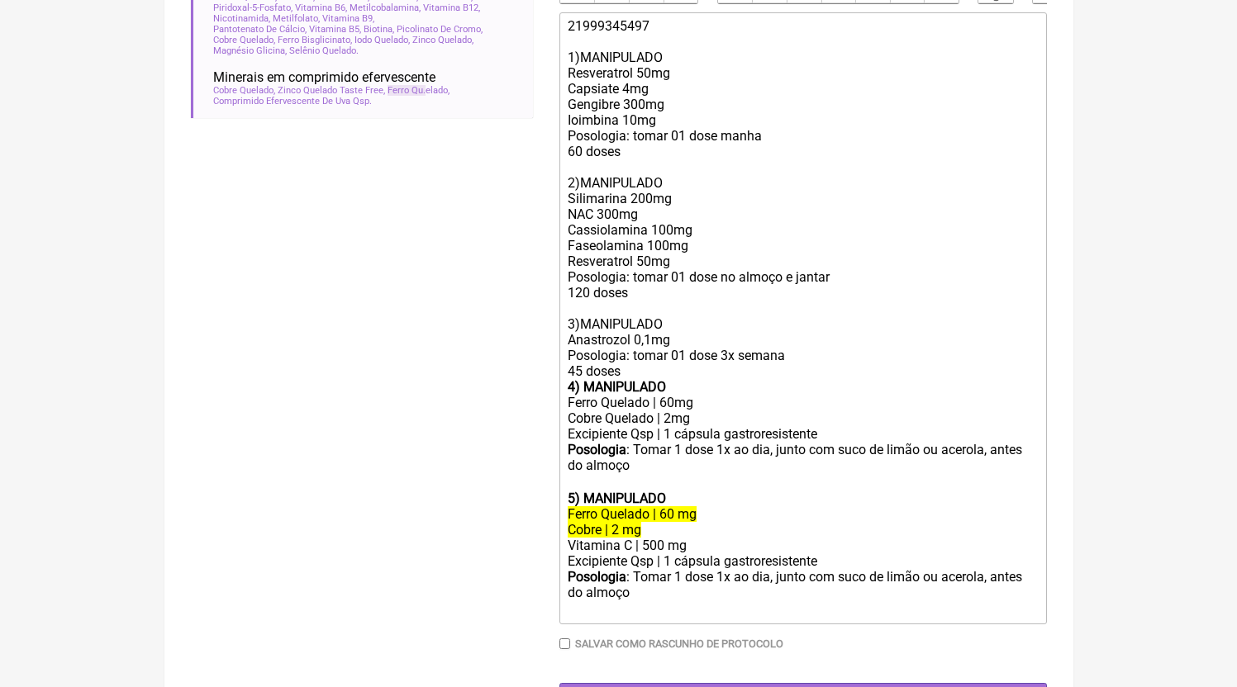
scroll to position [632, 0]
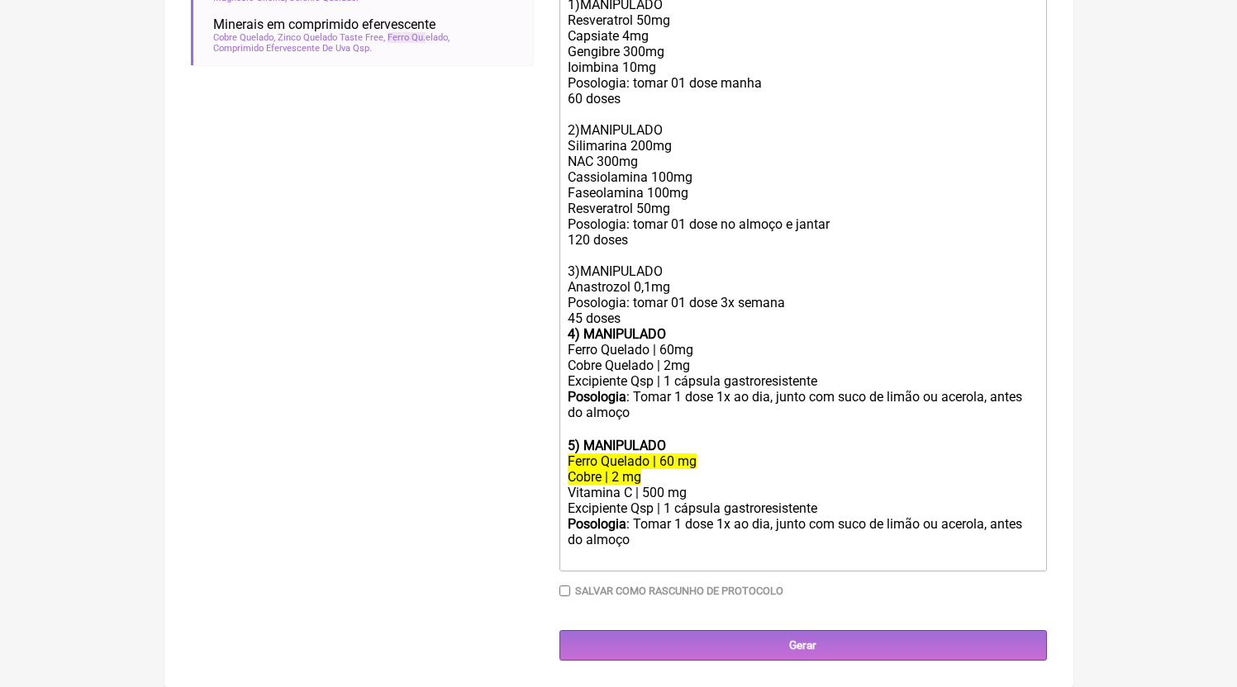
click at [687, 143] on div "21999345497 1)MANIPULADO Resveratrol 50mg Capsiate 4mg Gengibre 300mg Ioimbina …" at bounding box center [802, 145] width 469 height 361
drag, startPoint x: 697, startPoint y: 148, endPoint x: 513, endPoint y: 152, distance: 184.3
click at [513, 152] on form "Buscar FERRO QU Protocolos Formulas Medicamentos Industrializados Suplementos /…" at bounding box center [619, 121] width 856 height 1079
drag, startPoint x: 668, startPoint y: 169, endPoint x: 490, endPoint y: 177, distance: 178.6
click at [490, 177] on form "Buscar FERRO QU Protocolos Formulas Medicamentos Industrializados Suplementos /…" at bounding box center [619, 121] width 856 height 1079
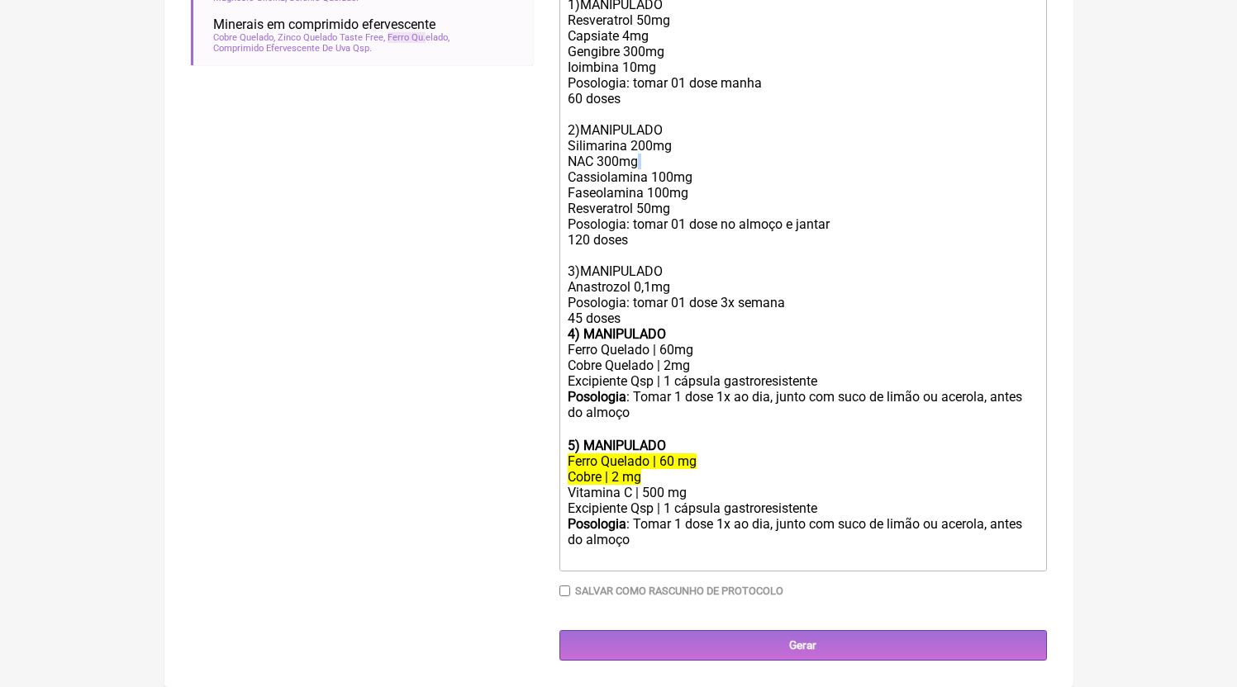
click at [491, 180] on div "Buscar FERRO QU Protocolos Formulas Medicamentos Industrializados Suplementos /…" at bounding box center [362, 121] width 342 height 1079
drag, startPoint x: 675, startPoint y: 173, endPoint x: 515, endPoint y: 163, distance: 160.6
click at [515, 163] on form "Buscar FERRO QU Protocolos Formulas Medicamentos Industrializados Suplementos /…" at bounding box center [619, 121] width 856 height 1079
click at [611, 163] on div "21999345497 1)MANIPULADO Resveratrol 50mg Capsiate 4mg Gengibre 300mg Ioimbina …" at bounding box center [802, 145] width 469 height 361
drag, startPoint x: 530, startPoint y: 164, endPoint x: 492, endPoint y: 166, distance: 38.9
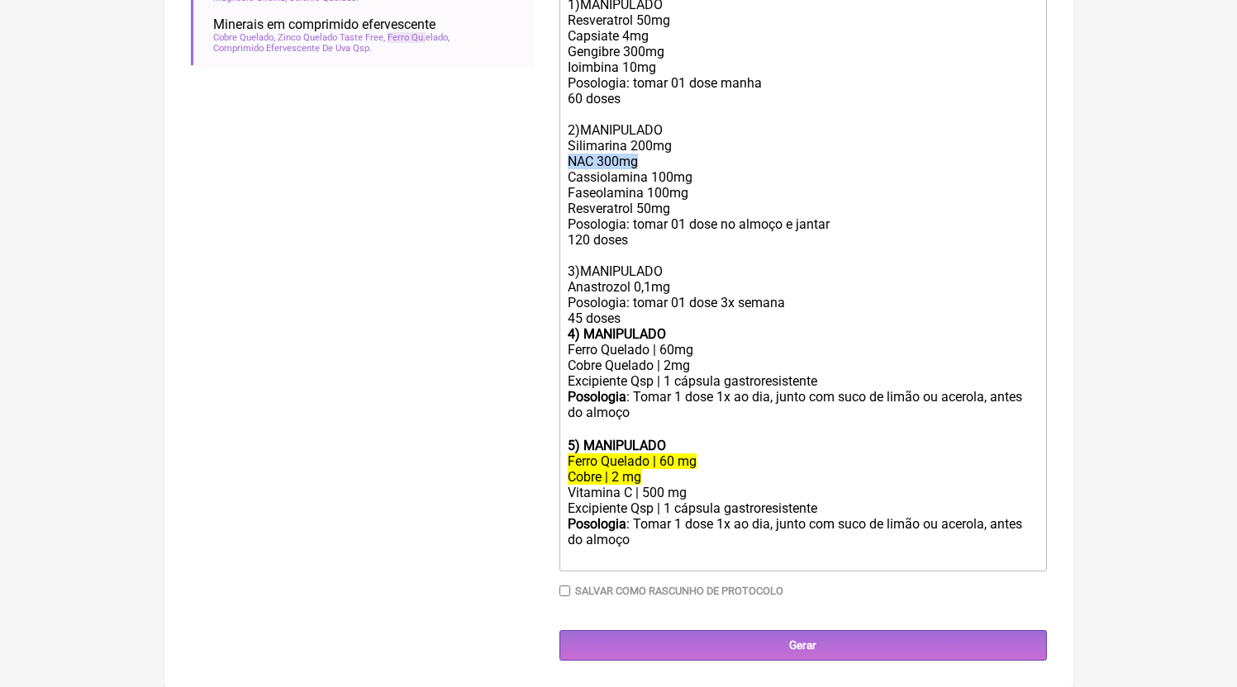
click at [492, 166] on form "Buscar FERRO QU Protocolos Formulas Medicamentos Industrializados Suplementos /…" at bounding box center [619, 121] width 856 height 1079
drag, startPoint x: 714, startPoint y: 208, endPoint x: 489, endPoint y: 206, distance: 224.7
click at [489, 206] on form "Buscar FERRO QU Protocolos Formulas Medicamentos Industrializados Suplementos /…" at bounding box center [619, 121] width 856 height 1079
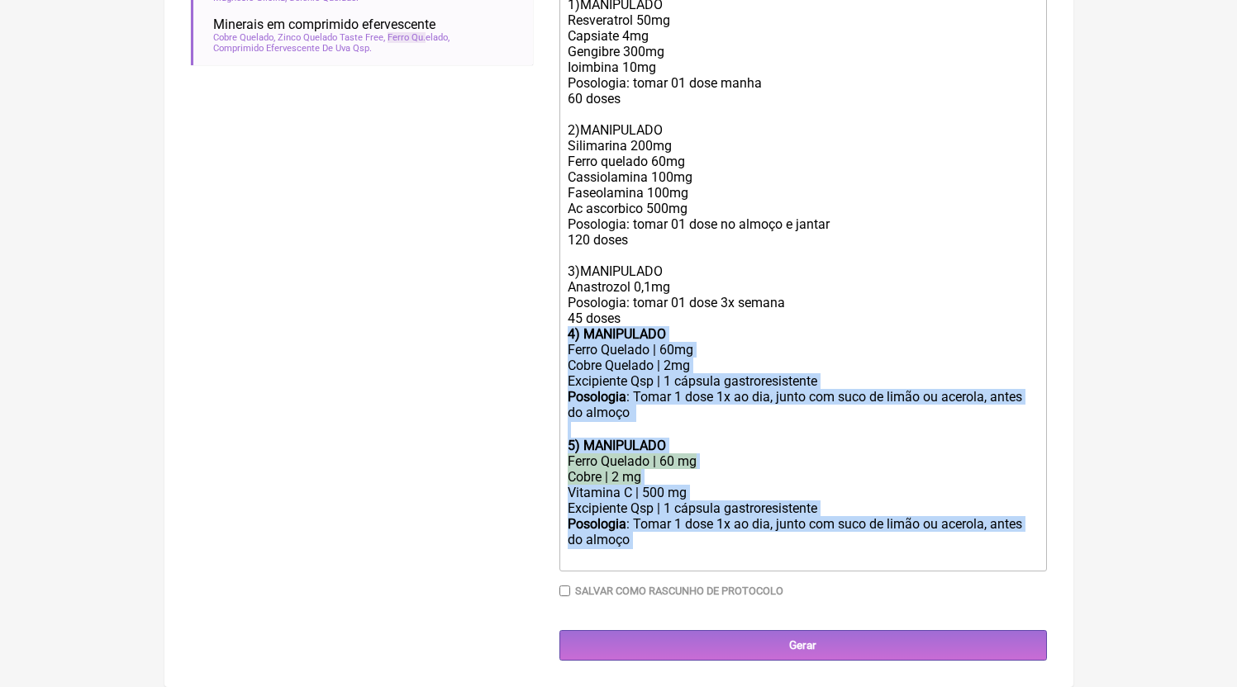
drag, startPoint x: 649, startPoint y: 520, endPoint x: 511, endPoint y: 340, distance: 226.9
click at [511, 340] on form "Buscar FERRO QU Protocolos Formulas Medicamentos Industrializados Suplementos /…" at bounding box center [619, 121] width 856 height 1079
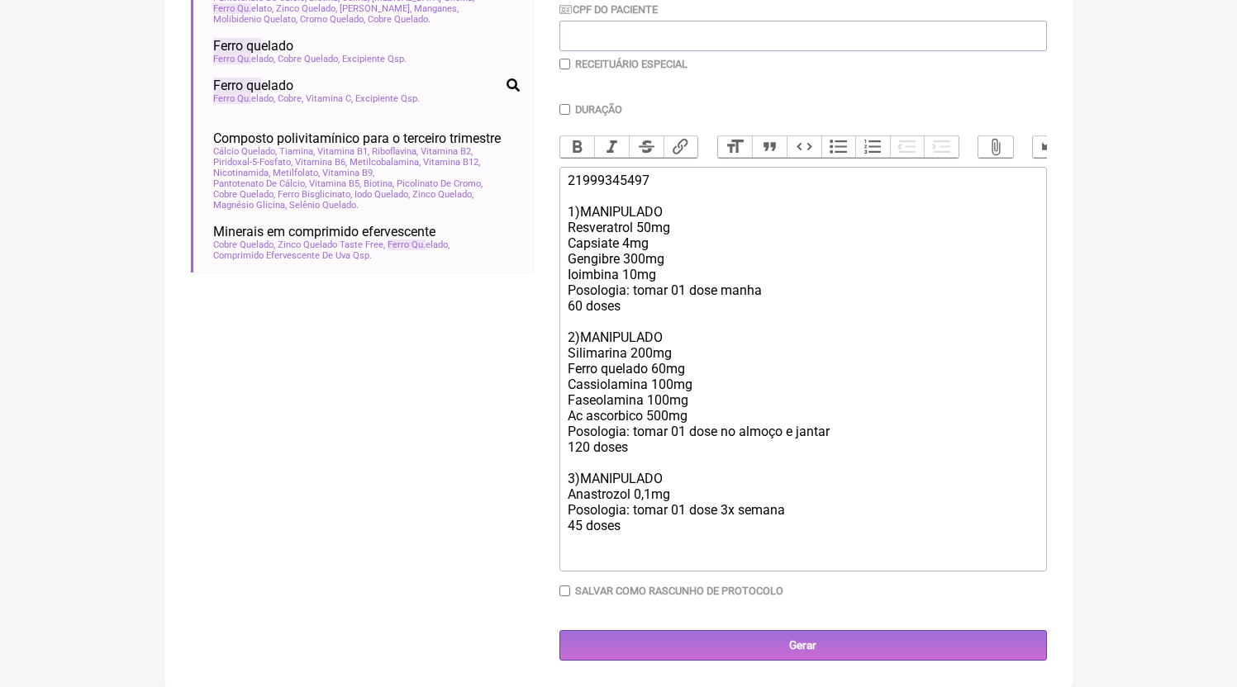
scroll to position [428, 0]
type trix-editor "<div>21999345497<br><br>1)MANIPULADO<br>Resveratrol 50mg<br>Capsiate 4mg<br>Gen…"
